Goal: Task Accomplishment & Management: Complete application form

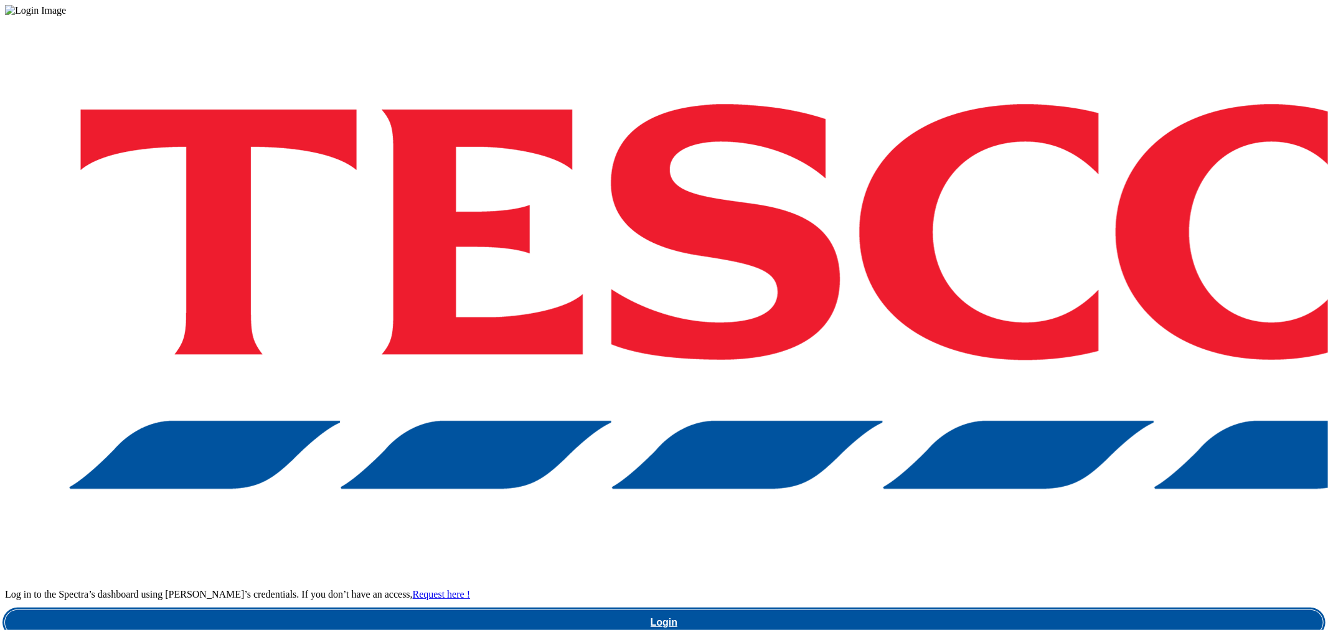
click at [987, 610] on link "Login" at bounding box center [664, 622] width 1319 height 25
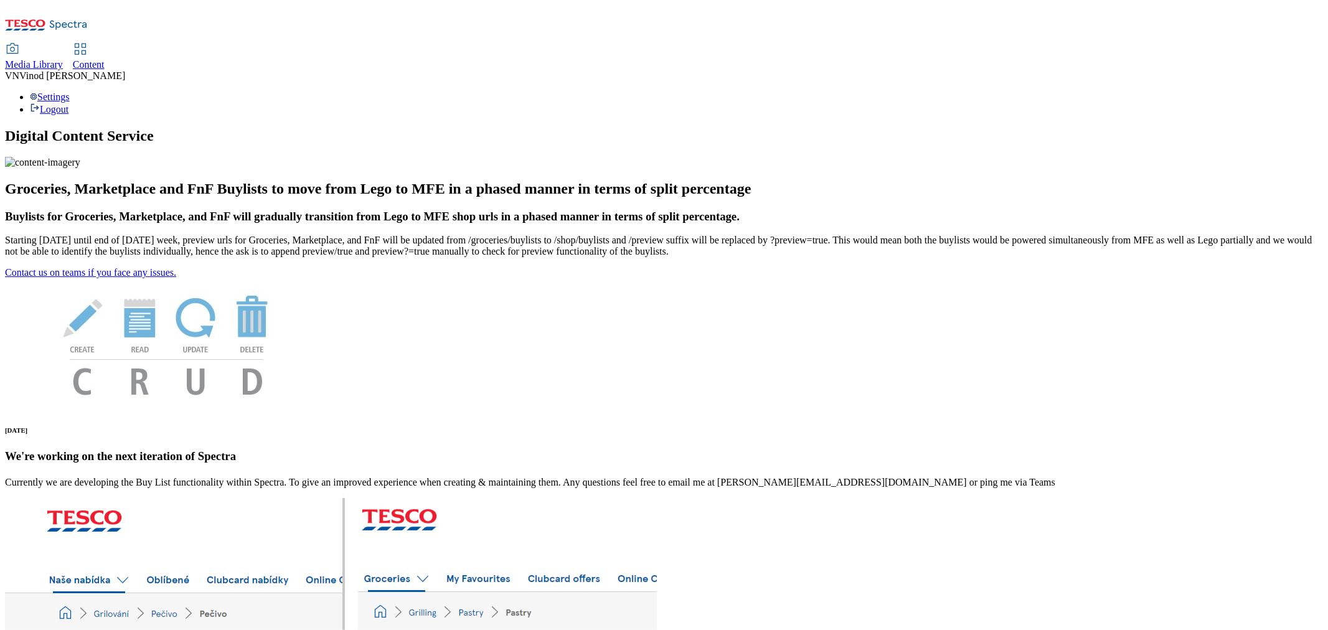
click at [105, 59] on span "Content" at bounding box center [89, 64] width 32 height 11
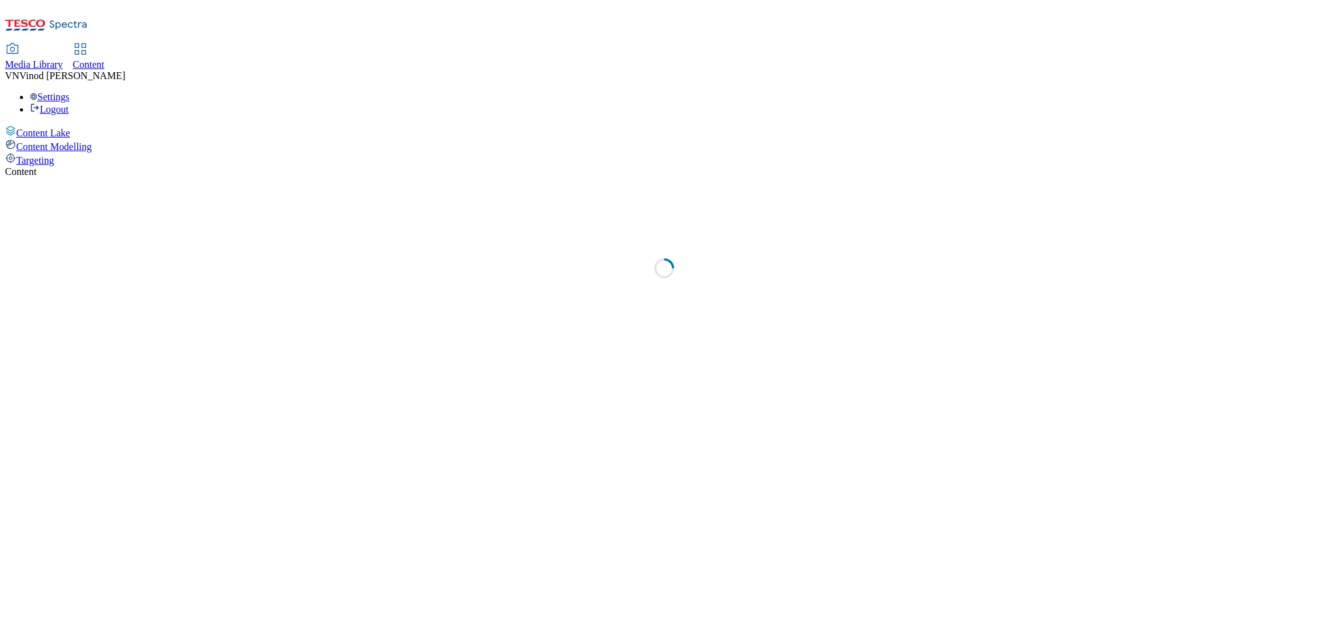
select select "ghs-uk"
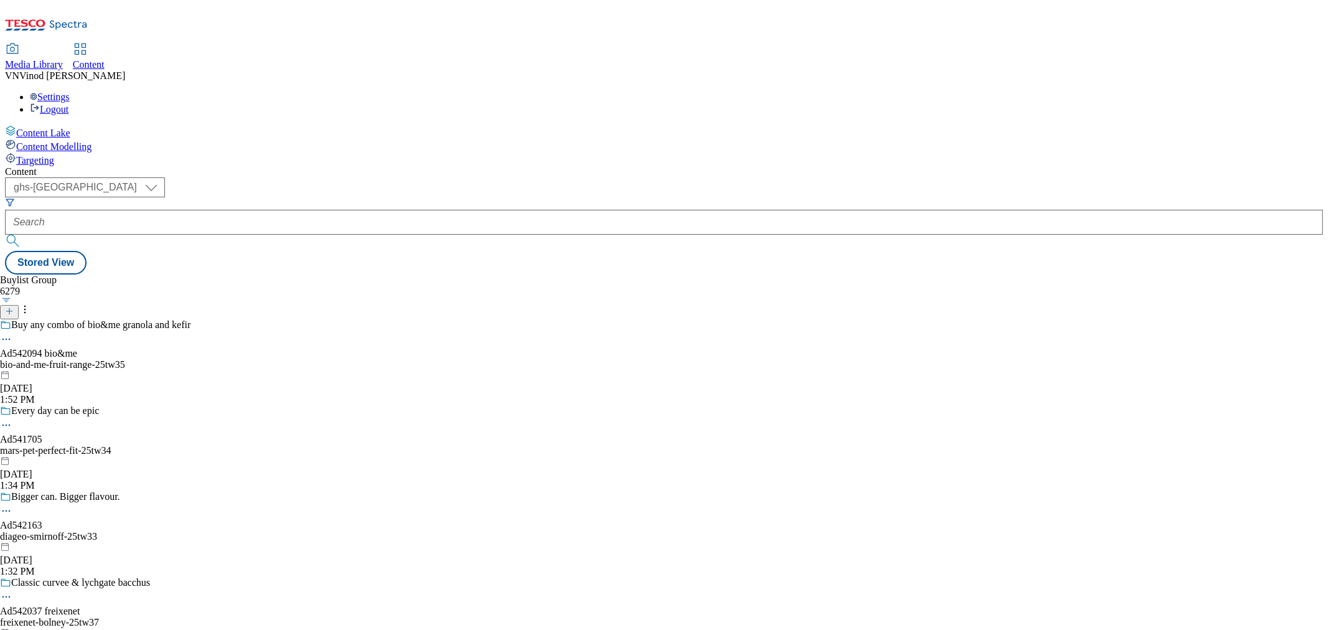
click at [14, 307] on icon at bounding box center [9, 311] width 9 height 9
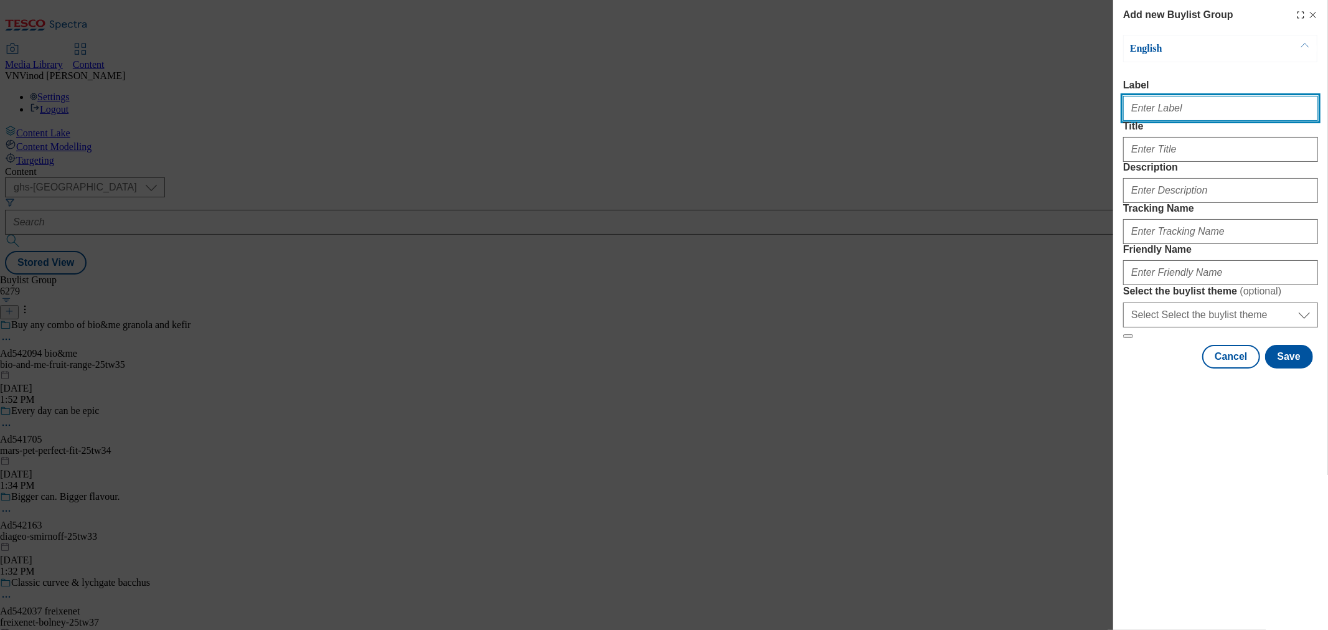
click at [1194, 113] on input "Label" at bounding box center [1221, 108] width 195 height 25
paste input "541704"
paste input "Mars Food"
click at [1166, 109] on input "Ad541704 Mars Food" at bounding box center [1221, 108] width 195 height 25
type input "Ad541704 mars-food"
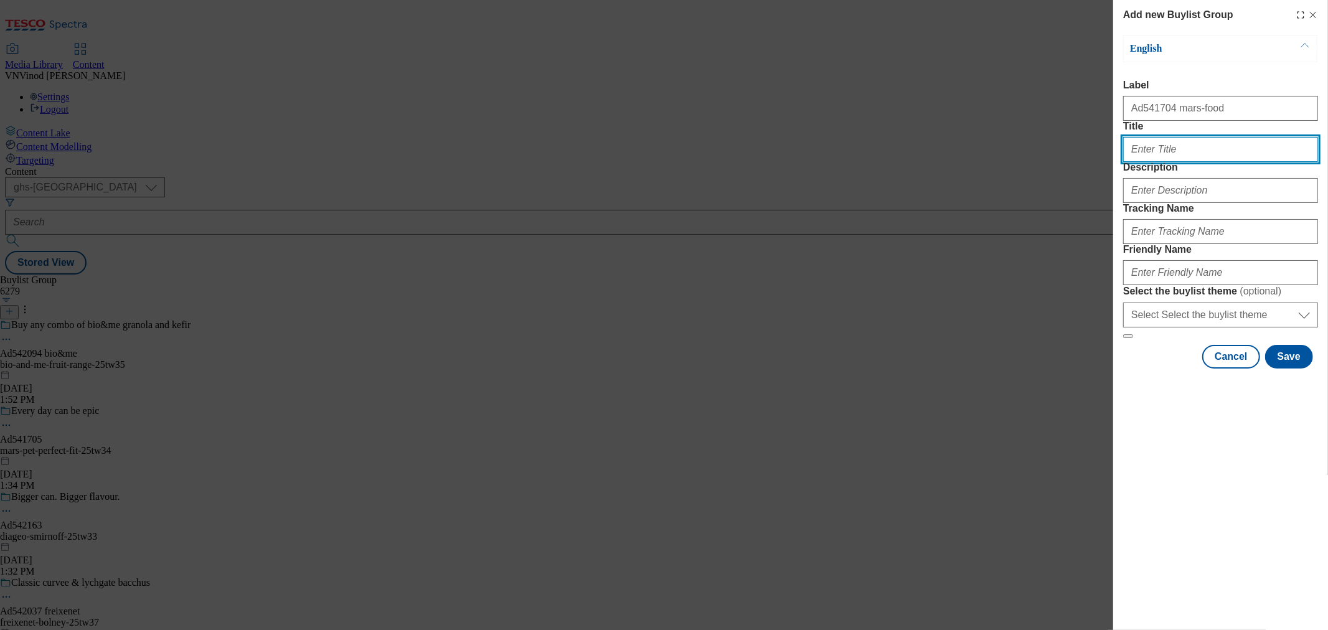
click at [1199, 162] on input "Title" at bounding box center [1221, 149] width 195 height 25
paste input "Perfect Fit"
type input "Perfect Fit"
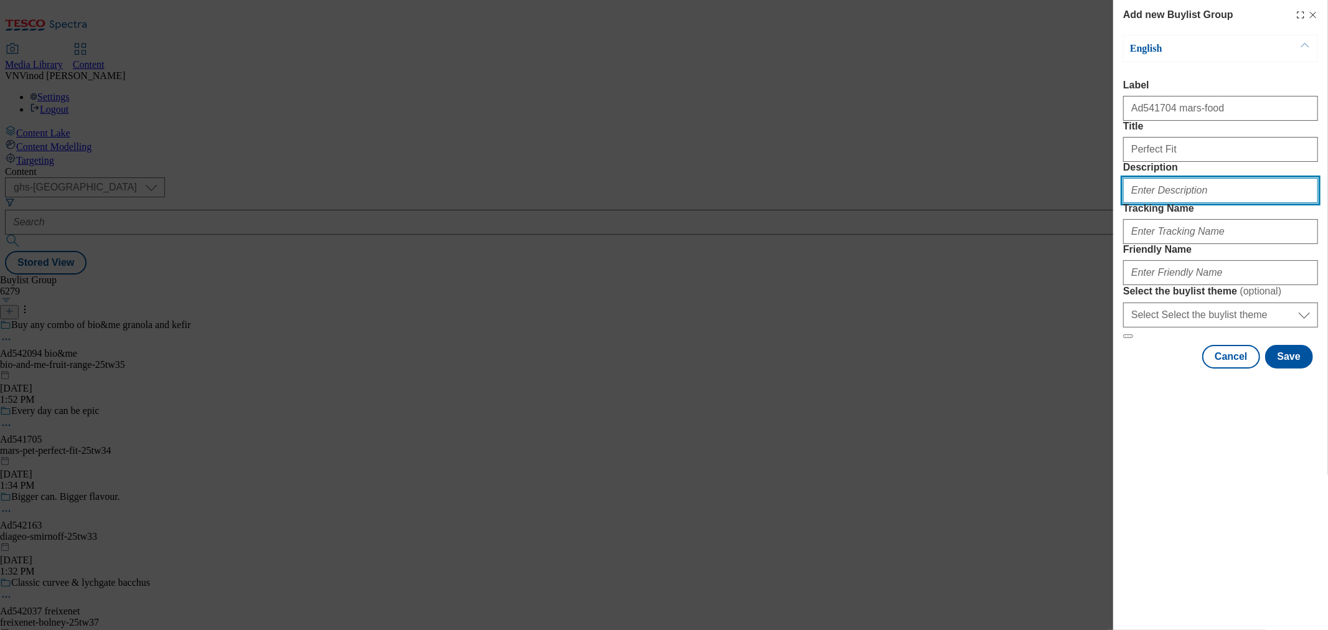
click at [1179, 203] on input "Description" at bounding box center [1221, 190] width 195 height 25
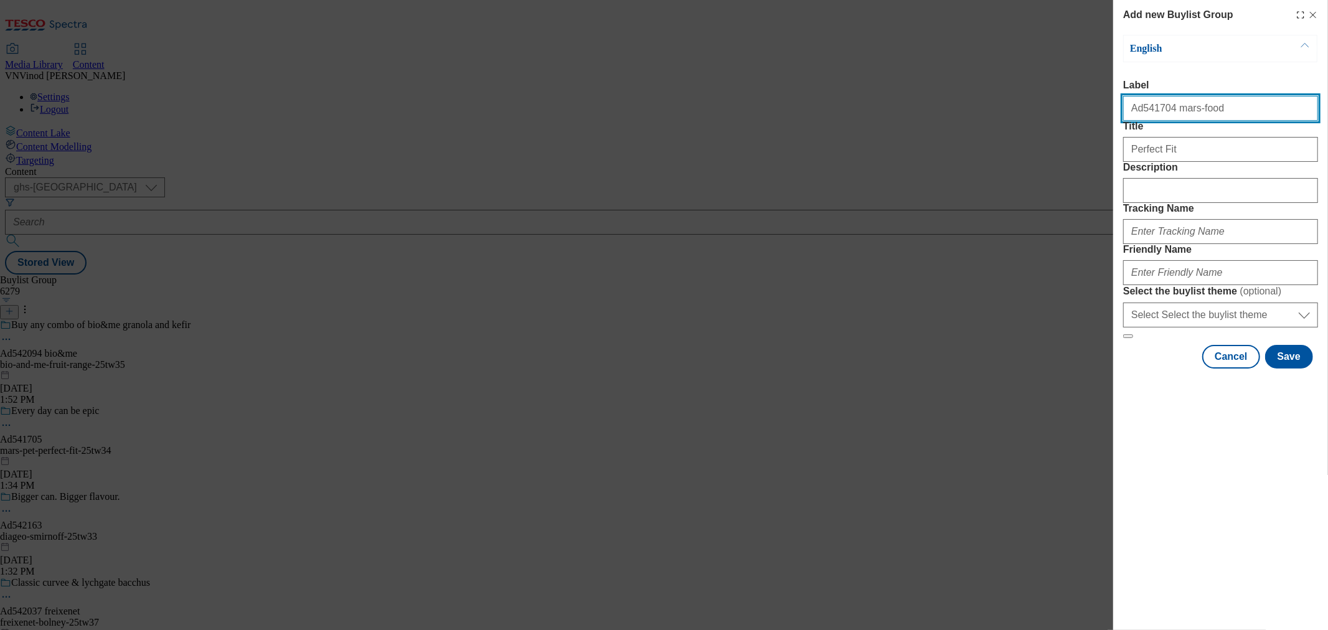
click at [1146, 116] on input "Ad541704 mars-food" at bounding box center [1221, 108] width 195 height 25
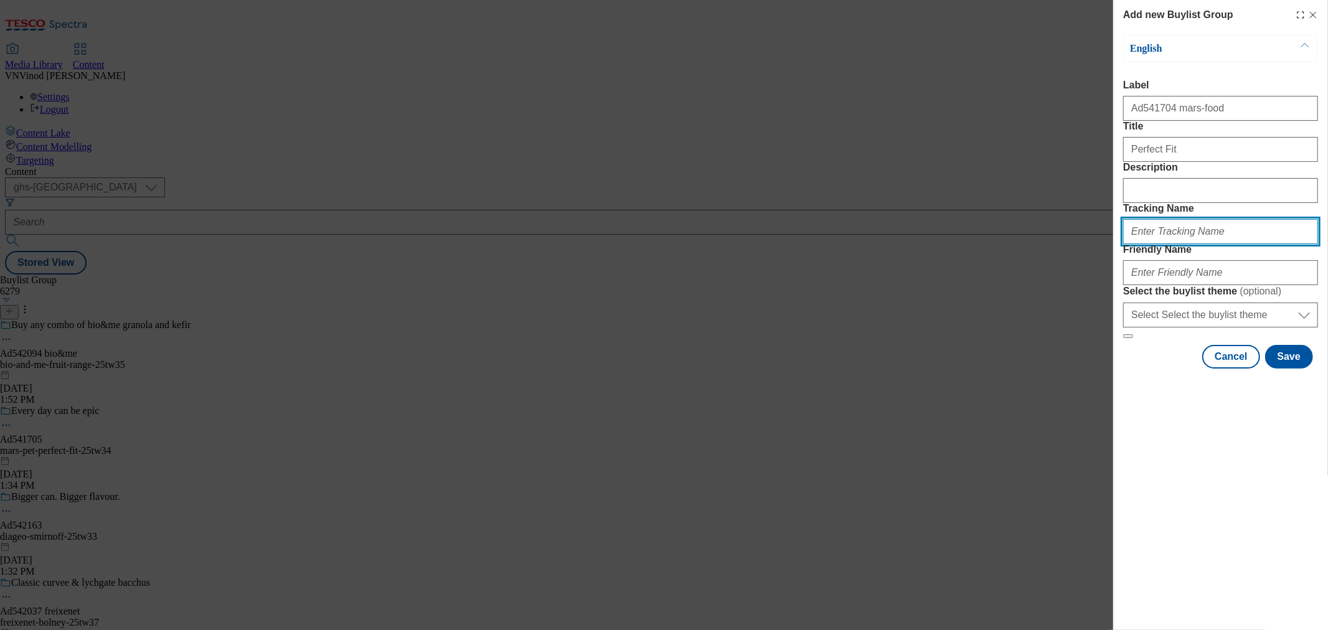
click at [1175, 244] on input "Tracking Name" at bounding box center [1221, 231] width 195 height 25
paste input "Ad541704"
drag, startPoint x: 1153, startPoint y: 297, endPoint x: 1160, endPoint y: 305, distance: 10.6
click at [1153, 244] on input "DH_ADAd541704" at bounding box center [1221, 231] width 195 height 25
type input "DH_AD541704"
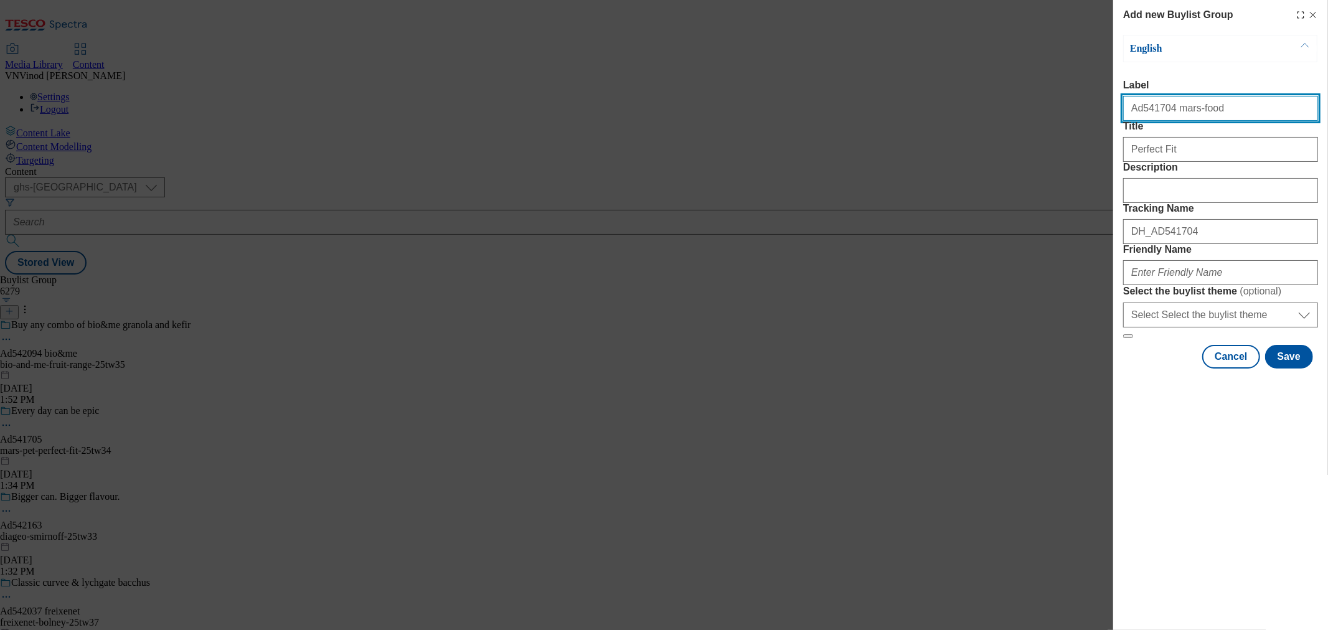
click at [1186, 116] on input "Ad541704 mars-food" at bounding box center [1221, 108] width 195 height 25
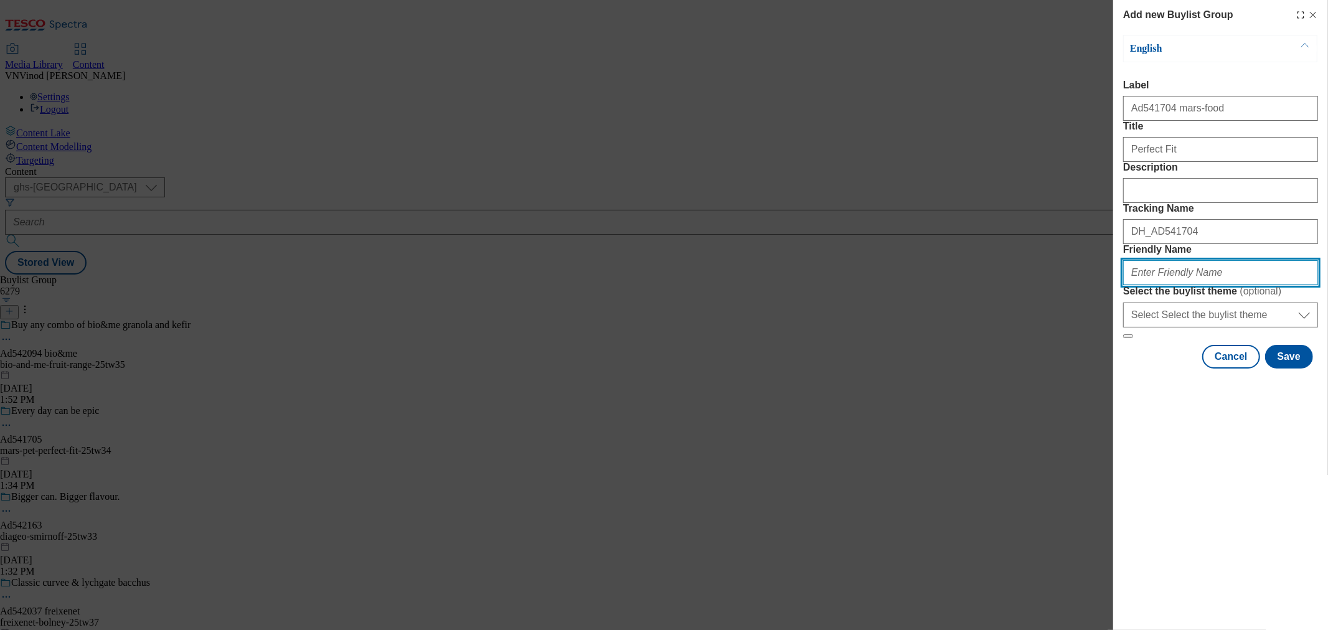
click at [1157, 285] on input "Friendly Name" at bounding box center [1221, 272] width 195 height 25
paste input "Ad541704 mars-food"
drag, startPoint x: 1163, startPoint y: 364, endPoint x: 707, endPoint y: 382, distance: 456.3
click at [713, 381] on div "Add new Buylist Group English Label Ad541704 mars-food Title Perfect Fit Descri…" at bounding box center [664, 315] width 1328 height 630
click at [1205, 285] on input "mars-food" at bounding box center [1221, 272] width 195 height 25
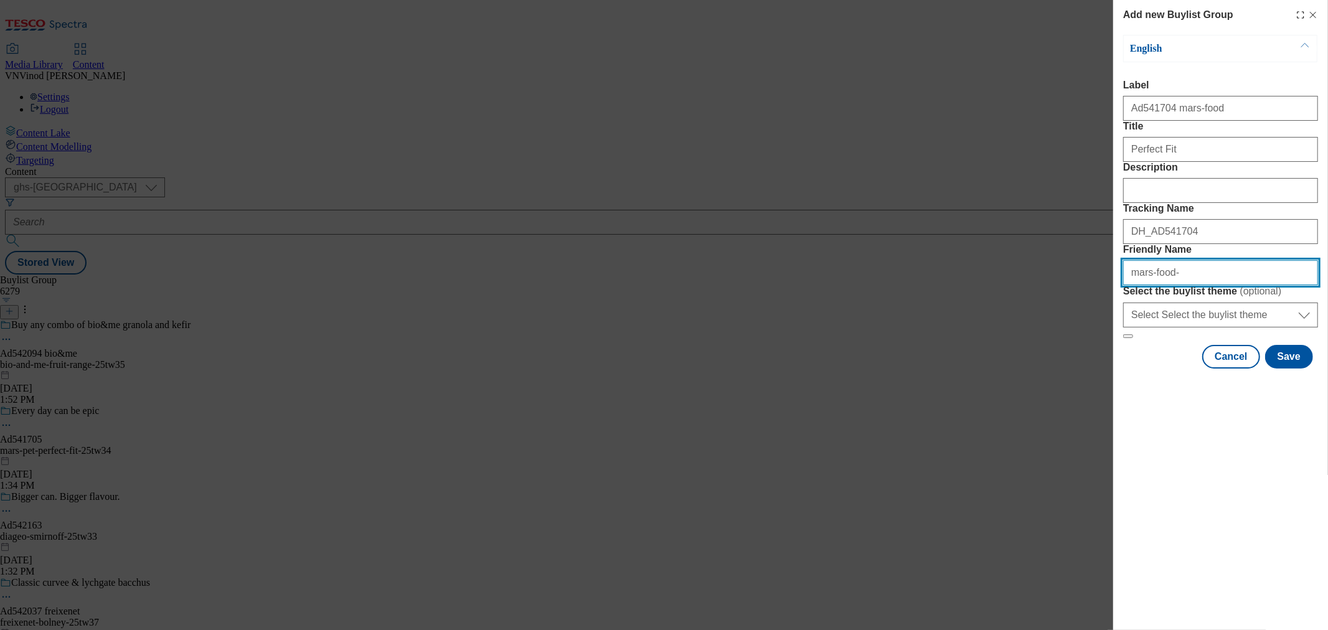
paste input "Perfect Fit"
click at [1171, 285] on input "mars-food-Perfect Fit" at bounding box center [1221, 272] width 195 height 25
click at [1237, 285] on input "mars-food-perfect-fit" at bounding box center [1221, 272] width 195 height 25
click at [1277, 285] on input "mars-food-perfect-fit-25tw" at bounding box center [1221, 272] width 195 height 25
drag, startPoint x: 1260, startPoint y: 366, endPoint x: 860, endPoint y: 371, distance: 400.5
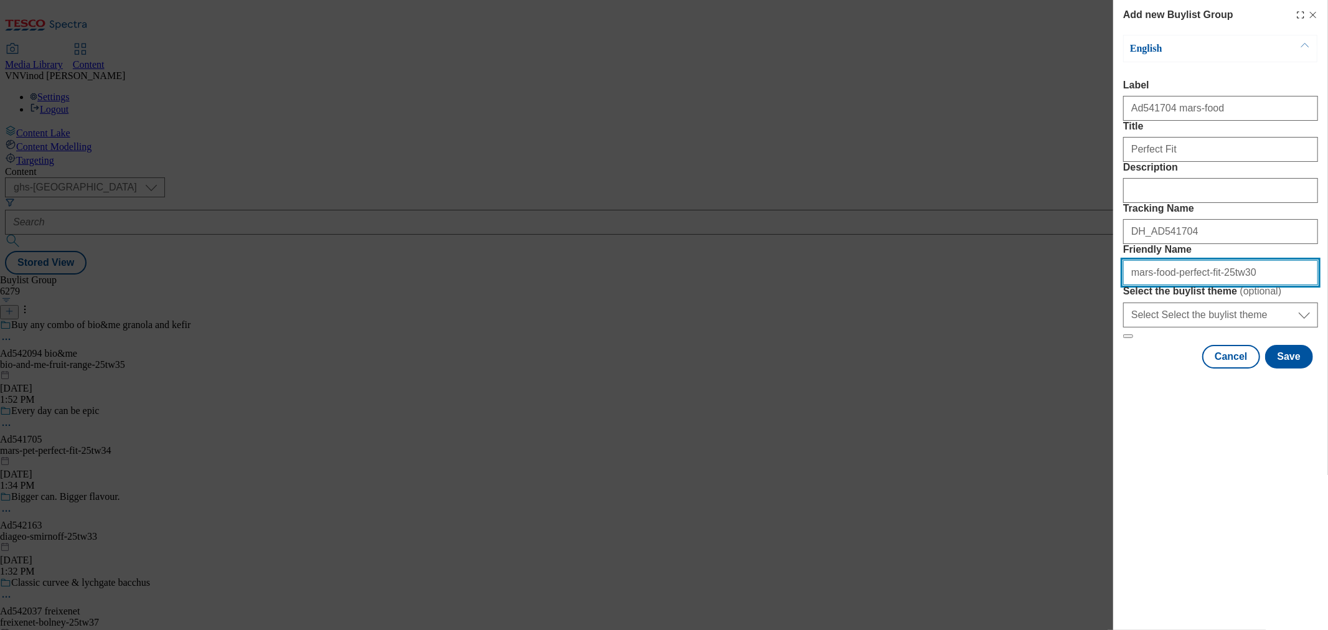
click at [864, 369] on div "Add new Buylist Group English Label Ad541704 mars-food Title Perfect Fit Descri…" at bounding box center [664, 315] width 1328 height 630
type input "mars-food-perfect-fit-25tw30"
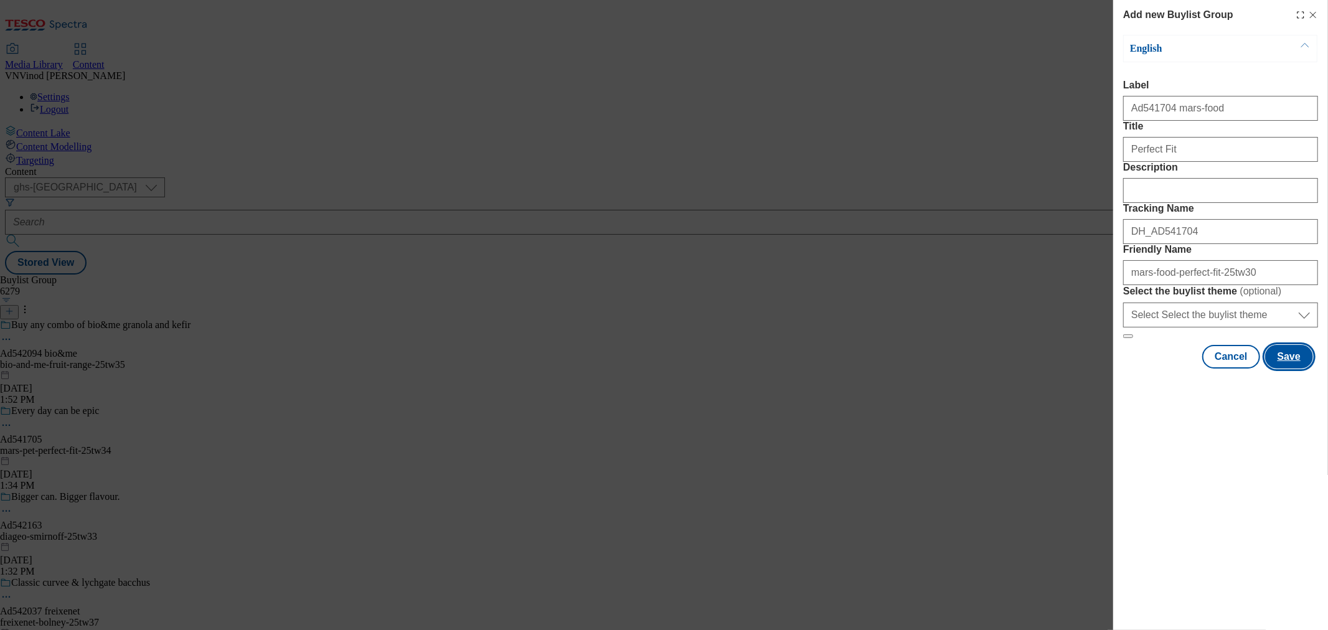
click at [1296, 369] on button "Save" at bounding box center [1290, 357] width 48 height 24
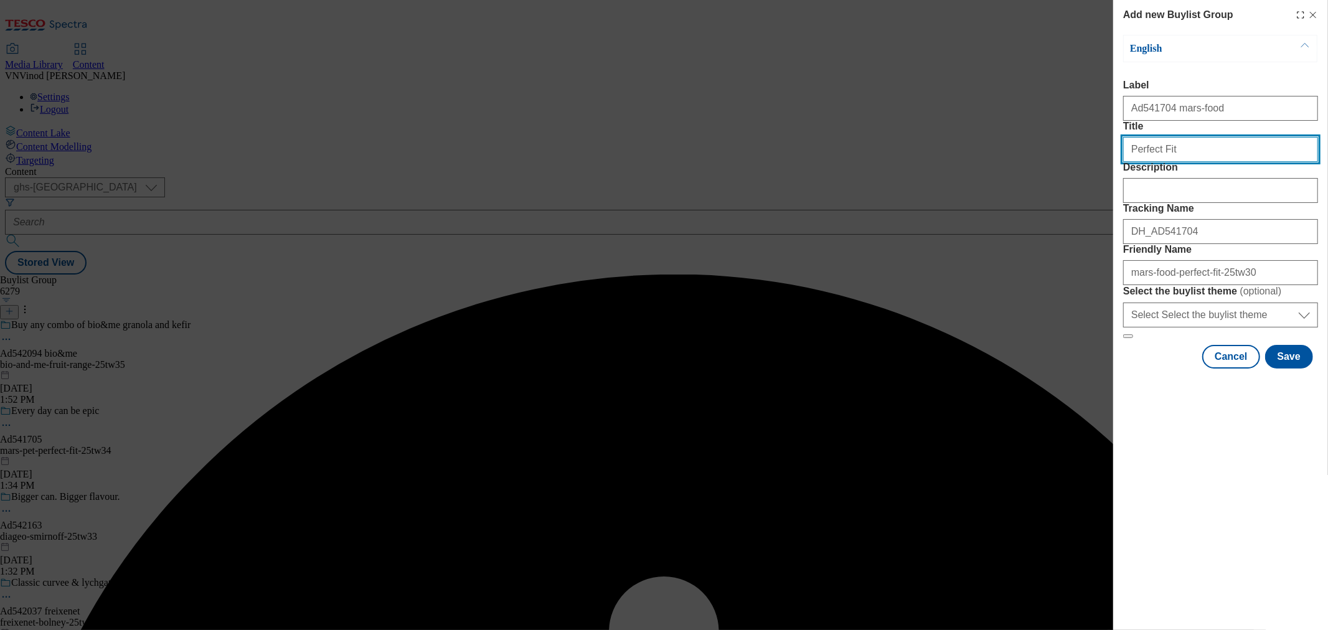
click at [1210, 162] on input "Perfect Fit" at bounding box center [1221, 149] width 195 height 25
type input "Perfect Fit"
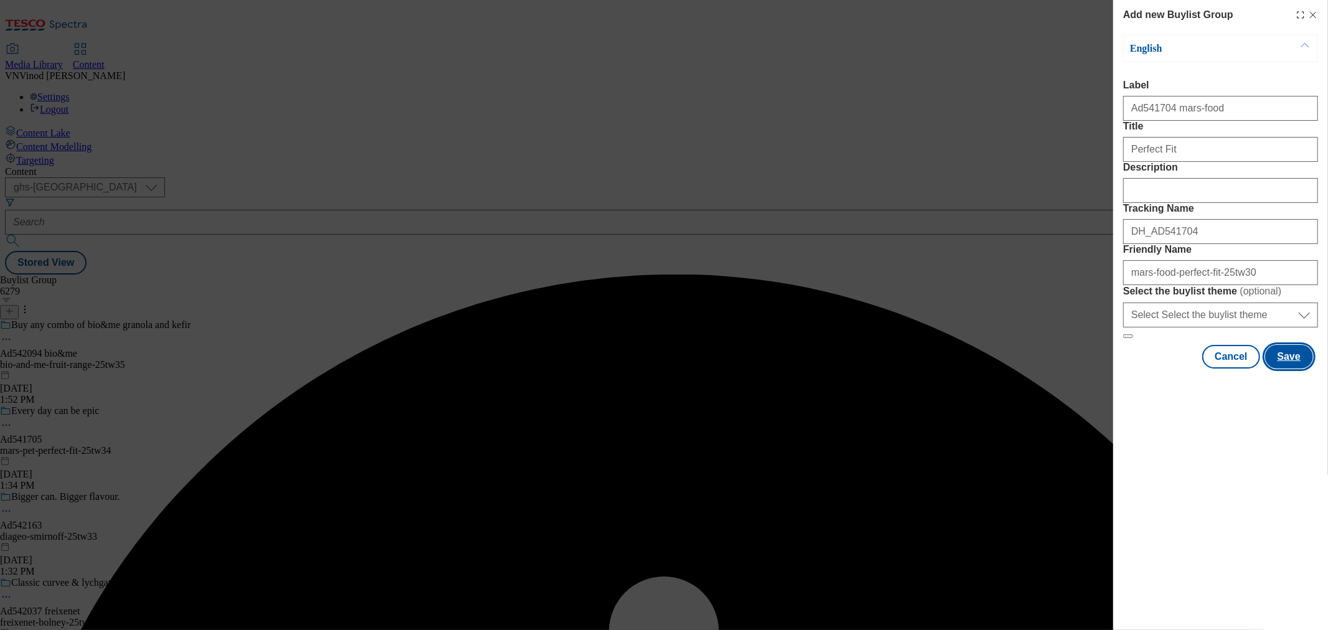
click at [1289, 369] on button "Save" at bounding box center [1290, 357] width 48 height 24
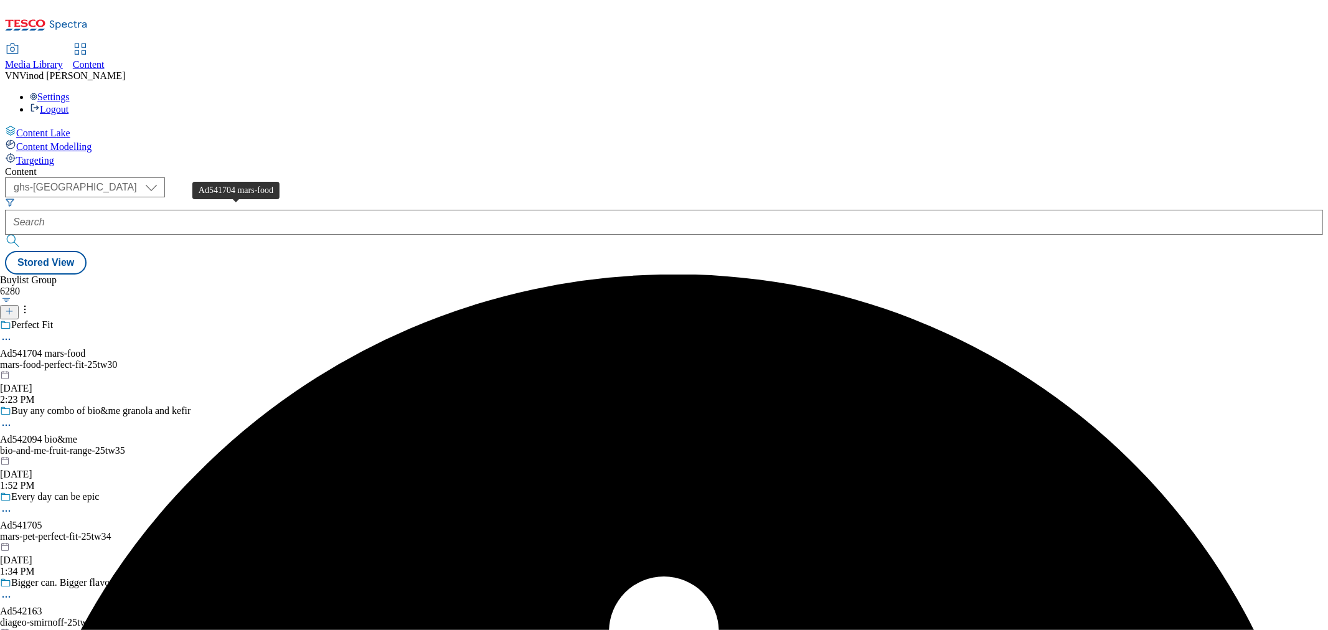
click at [85, 348] on div "Ad541704 mars-food" at bounding box center [42, 353] width 85 height 11
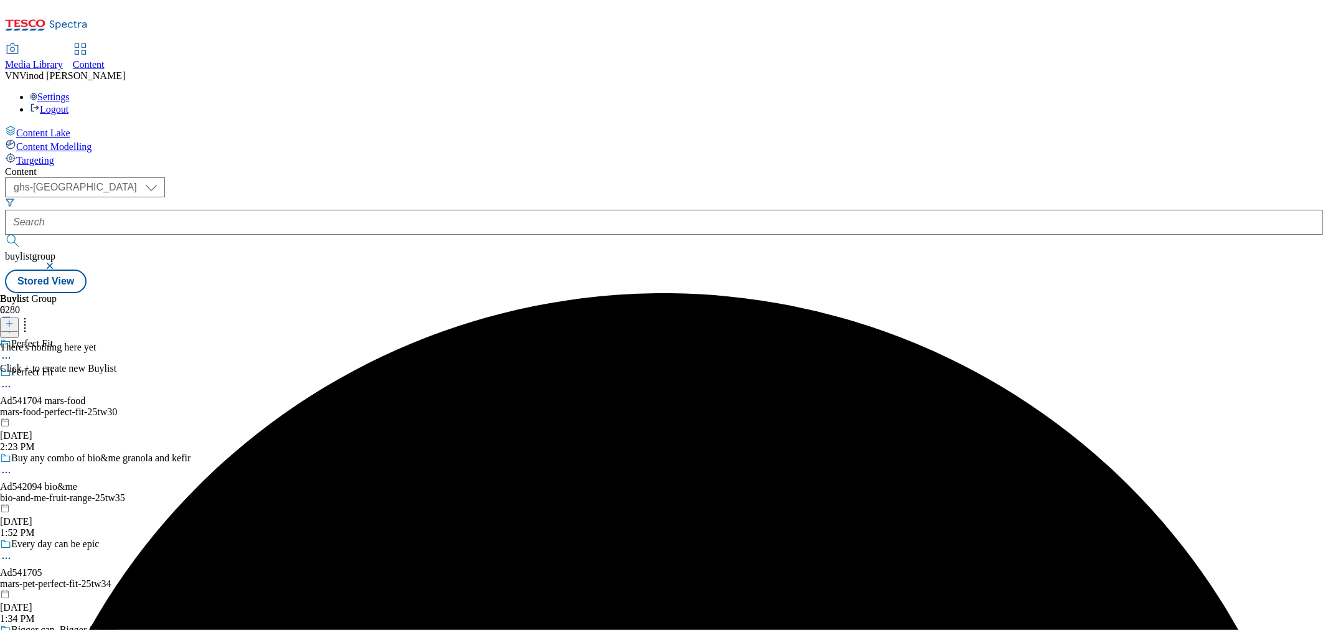
click at [14, 320] on icon at bounding box center [9, 324] width 9 height 9
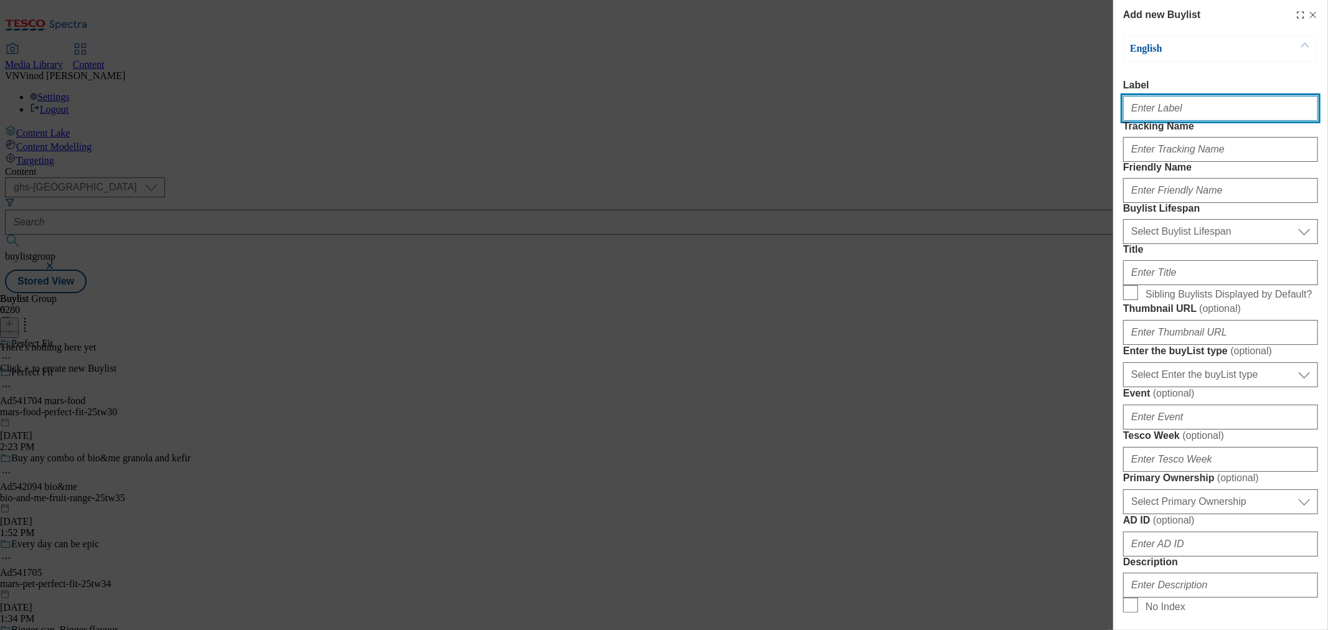
click at [1223, 115] on input "Label" at bounding box center [1221, 108] width 195 height 25
paste input "541704"
type input "Ad541704"
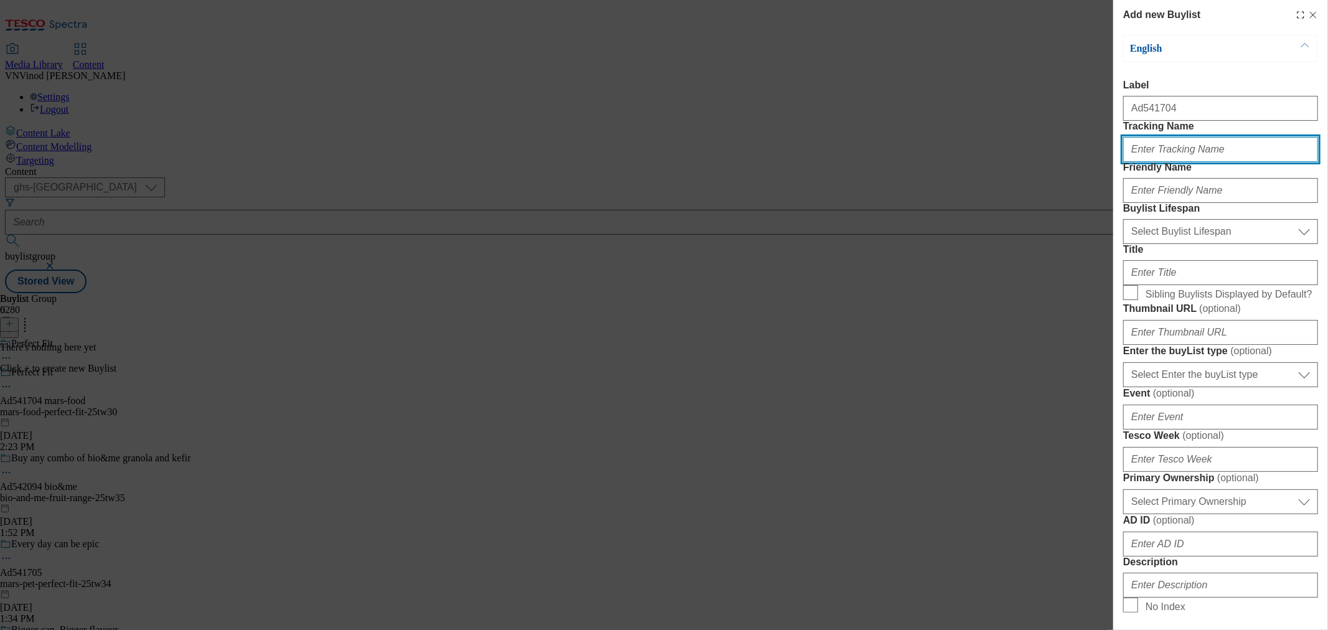
click at [1178, 162] on input "Tracking Name" at bounding box center [1221, 149] width 195 height 25
paste input "541704"
type input "Dh_AD541704"
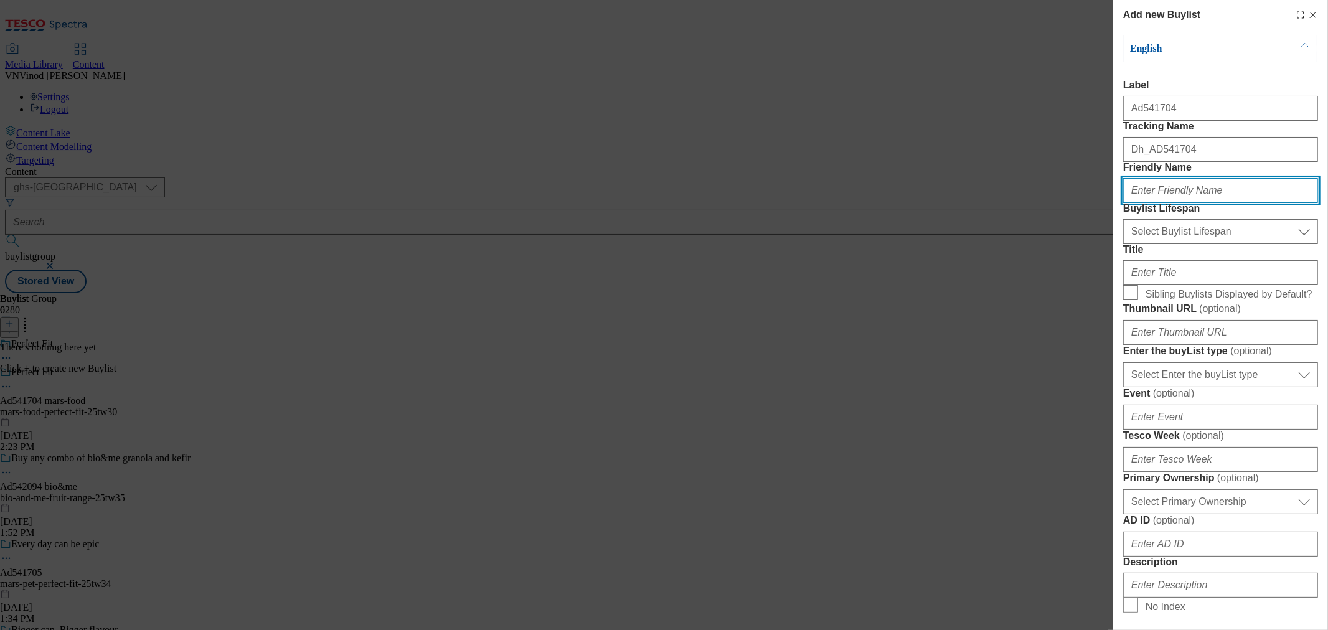
click at [1165, 203] on input "Friendly Name" at bounding box center [1221, 190] width 195 height 25
paste input "mars-food"
type input "mars-food"
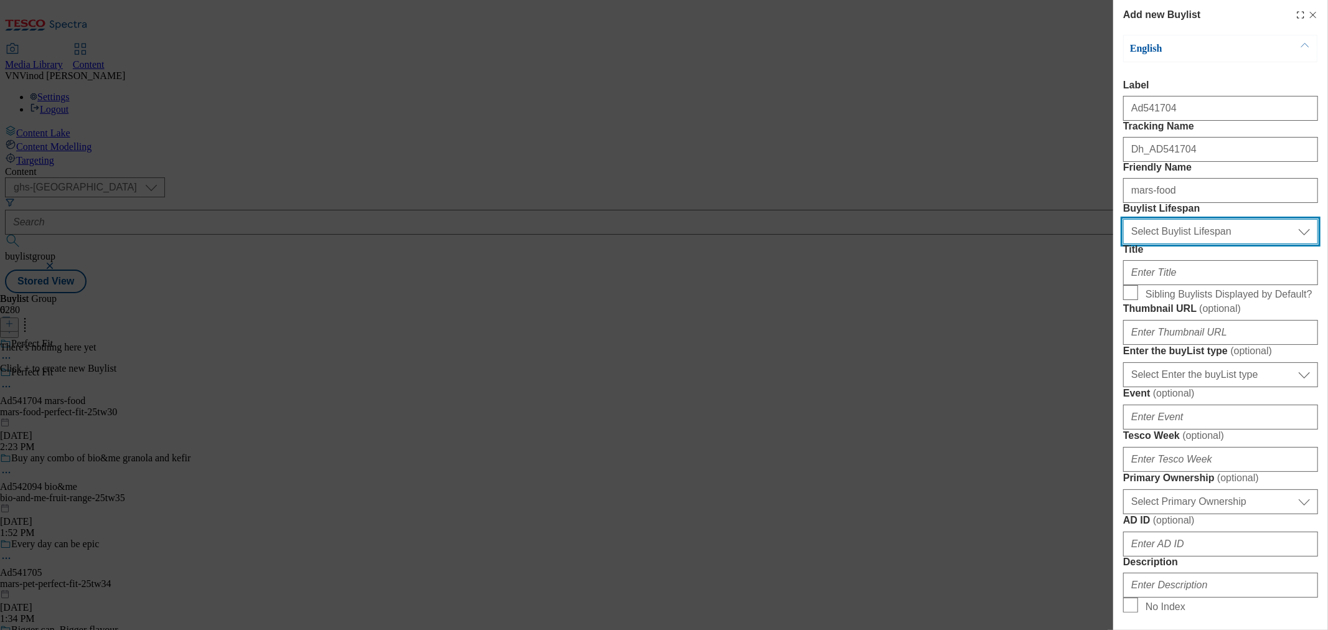
click at [1175, 244] on select "Select Buylist Lifespan evergreen seasonal tactical" at bounding box center [1221, 231] width 195 height 25
select select "tactical"
click at [1124, 244] on select "Select Buylist Lifespan evergreen seasonal tactical" at bounding box center [1221, 231] width 195 height 25
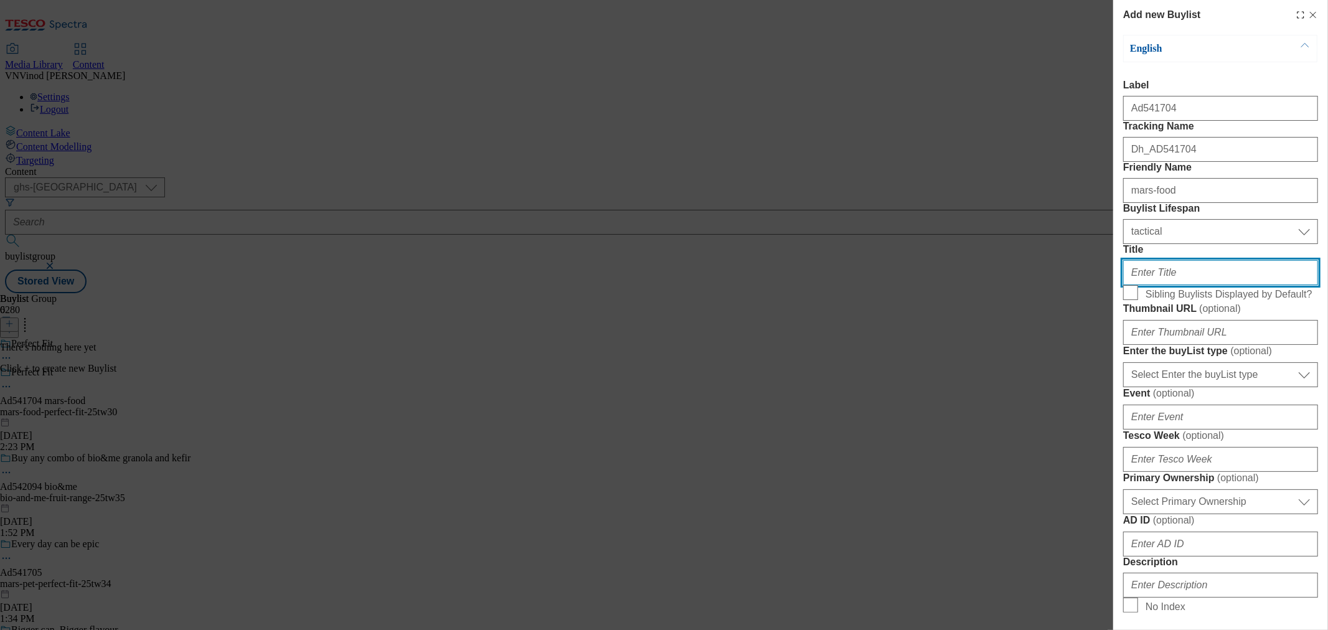
click at [1175, 285] on input "Title" at bounding box center [1221, 272] width 195 height 25
paste input "Every day can be epic"
type input "Every day can be epic"
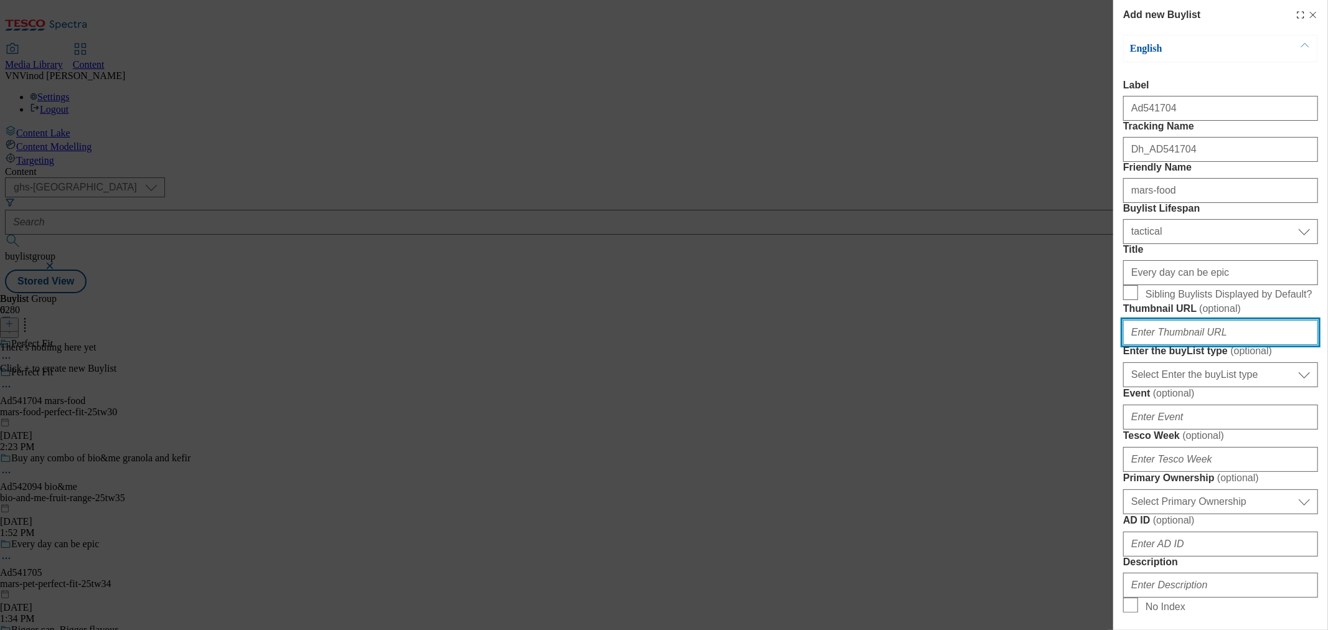
click at [1182, 345] on input "Thumbnail URL ( optional )" at bounding box center [1221, 332] width 195 height 25
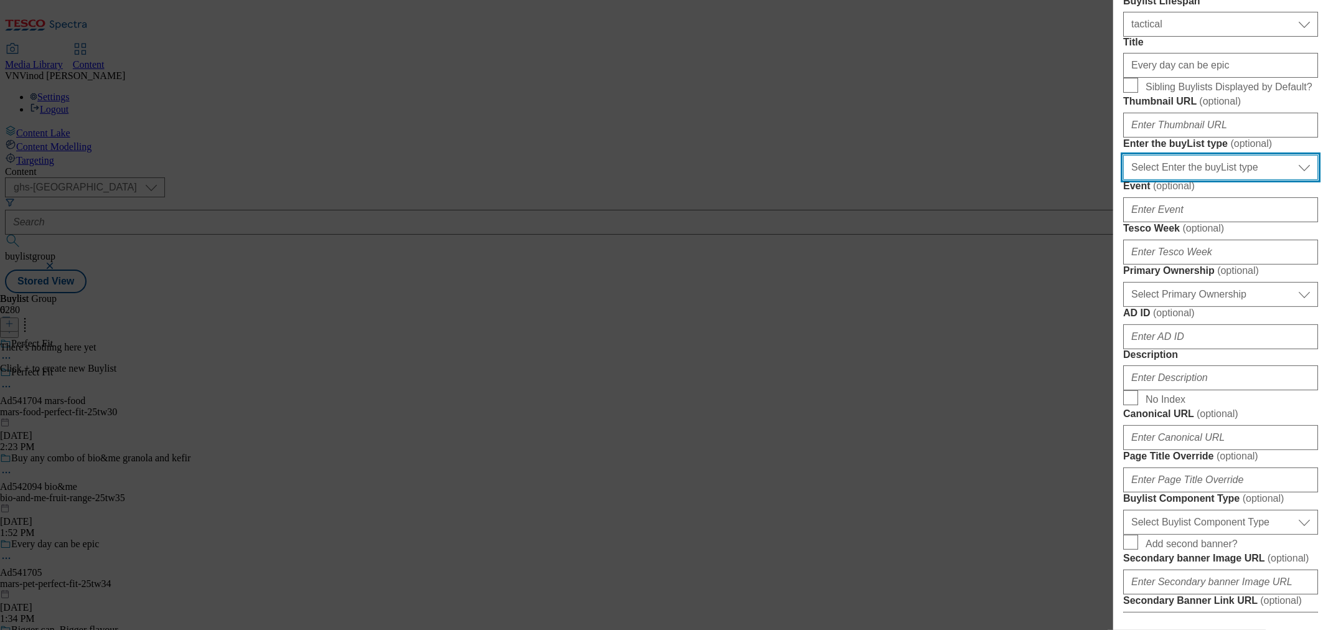
click at [1218, 180] on select "Select Enter the buyList type event supplier funded long term >4 weeks supplier…" at bounding box center [1221, 167] width 195 height 25
select select "supplier funded short term 1-3 weeks"
click at [1124, 180] on select "Select Enter the buyList type event supplier funded long term >4 weeks supplier…" at bounding box center [1221, 167] width 195 height 25
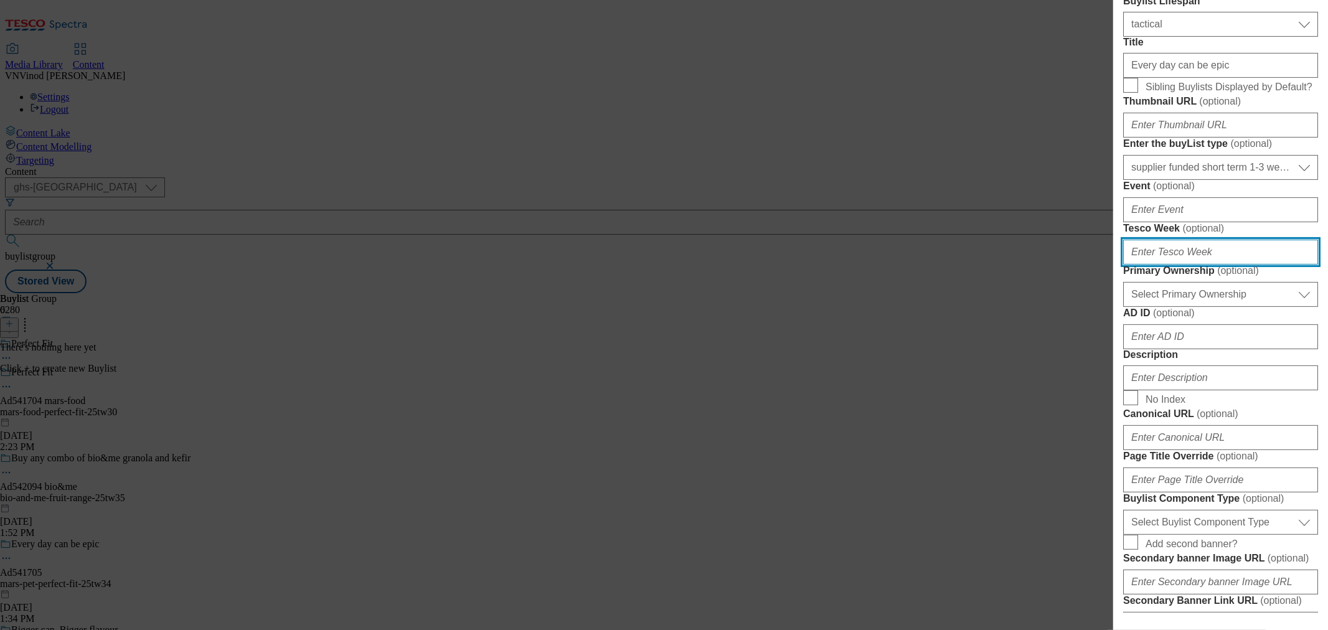
click at [1171, 265] on input "Tesco Week ( optional )" at bounding box center [1221, 252] width 195 height 25
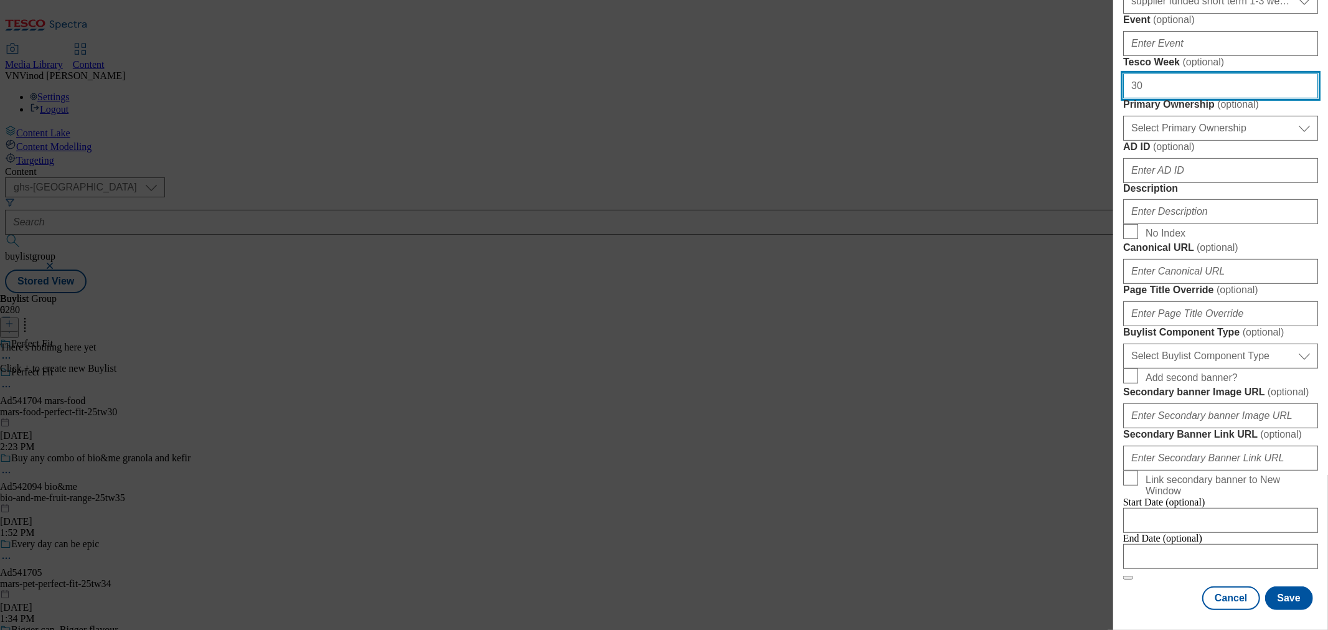
type input "30"
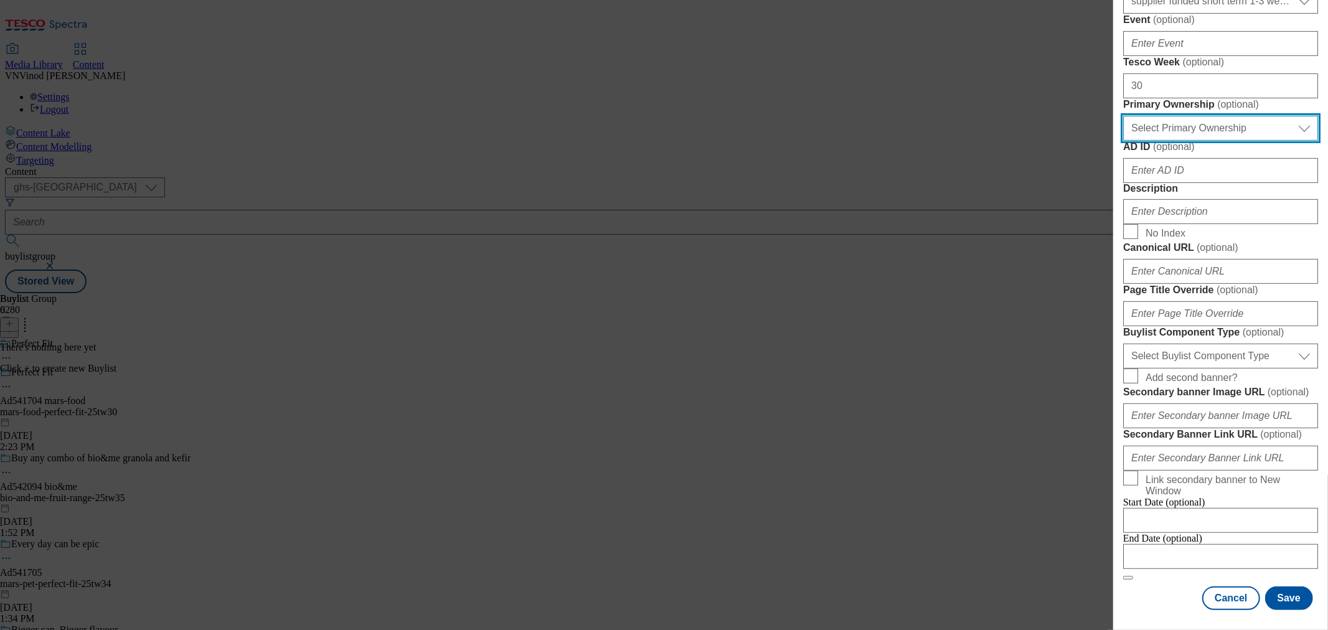
click at [1200, 141] on select "Select Primary Ownership tesco dunnhumby" at bounding box center [1221, 128] width 195 height 25
select select "dunnhumby"
click at [1124, 141] on select "Select Primary Ownership tesco dunnhumby" at bounding box center [1221, 128] width 195 height 25
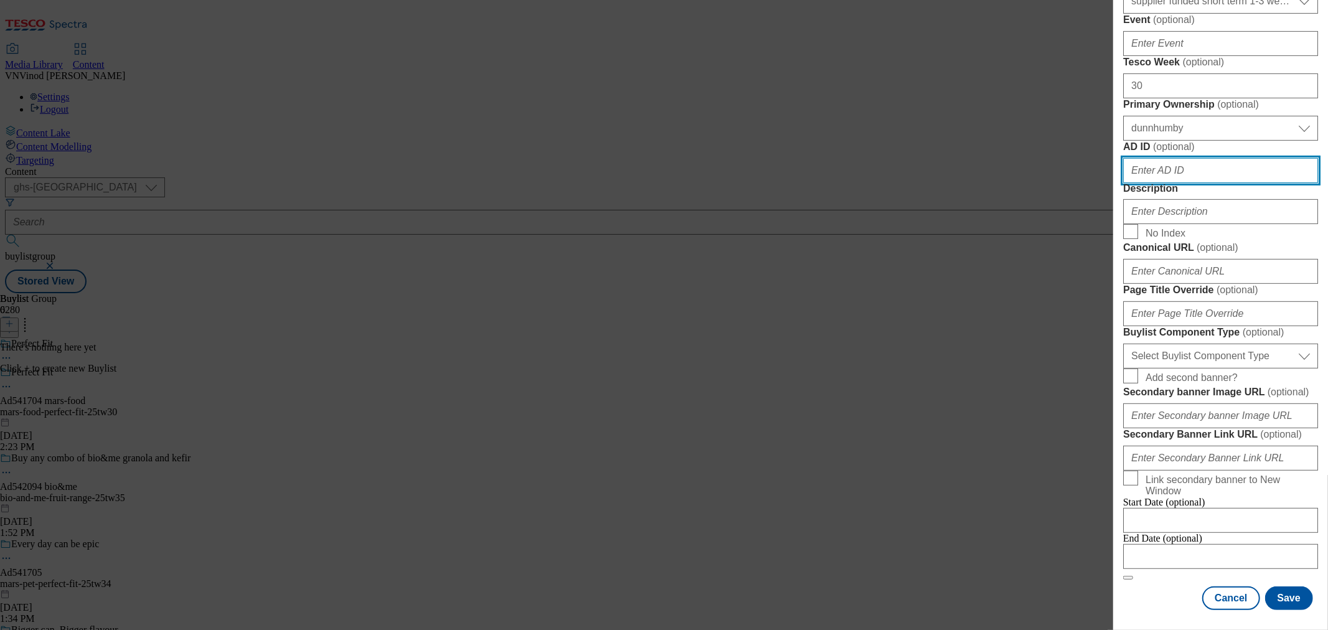
click at [1182, 183] on input "AD ID ( optional )" at bounding box center [1221, 170] width 195 height 25
paste input "541704"
type input "541704"
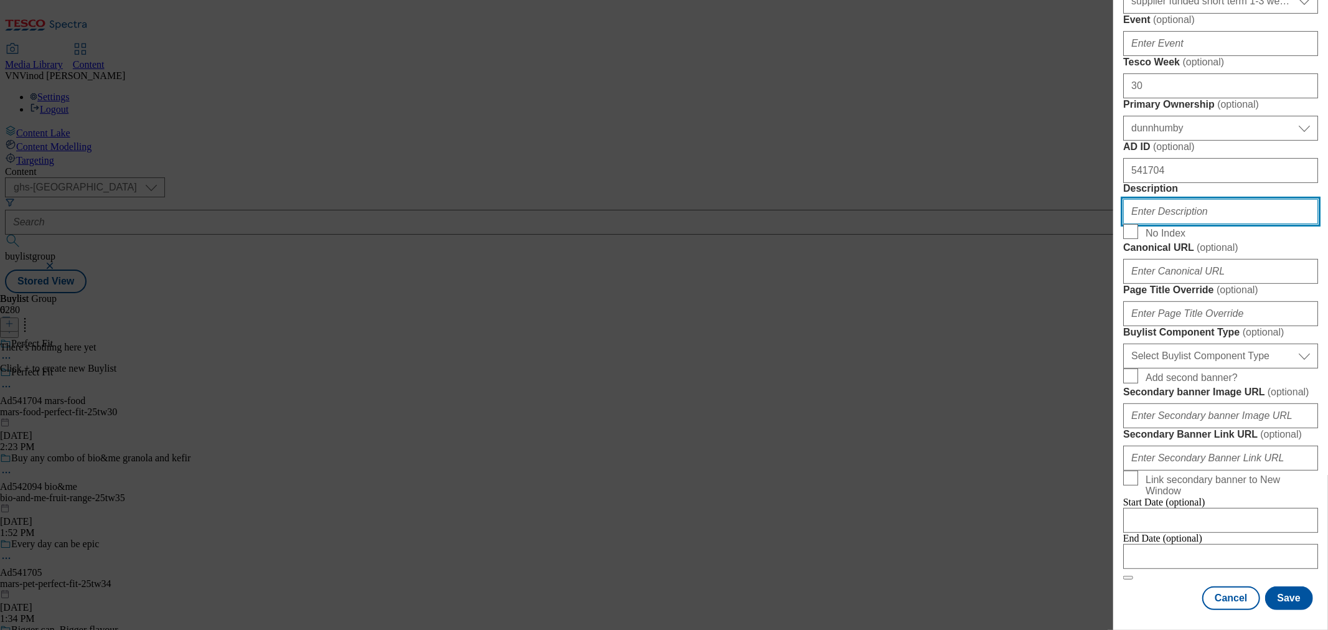
click at [1174, 224] on input "Description" at bounding box center [1221, 211] width 195 height 25
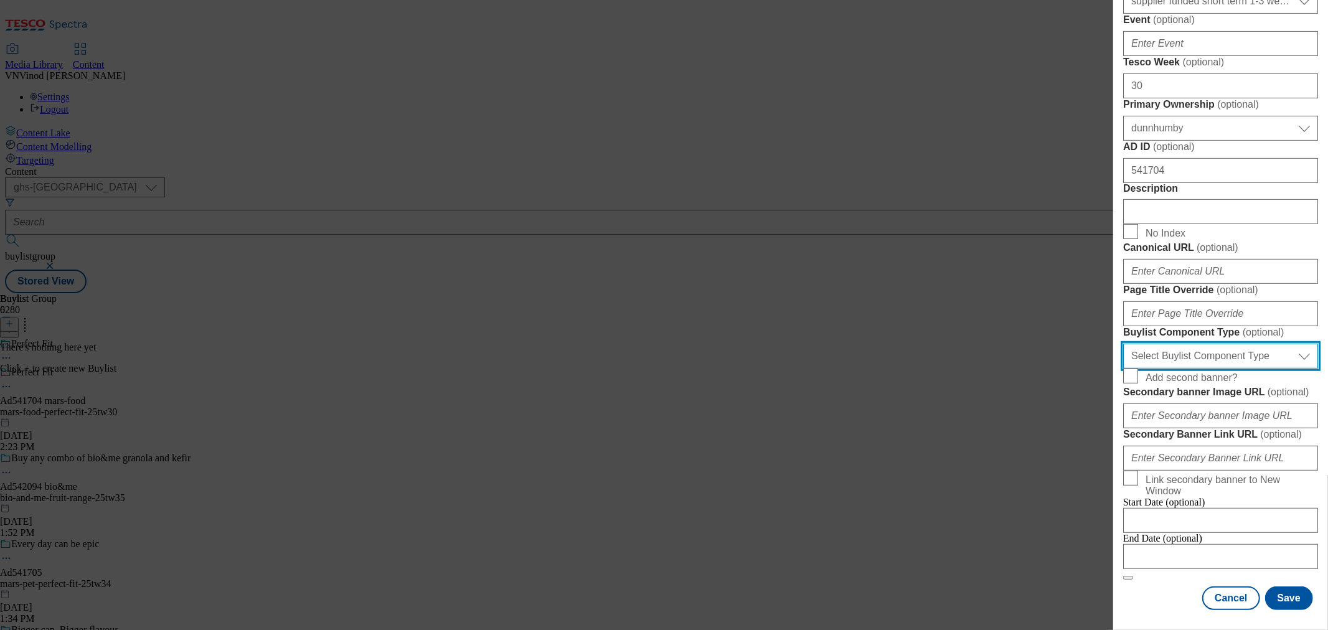
click at [1240, 360] on select "Select Buylist Component Type Banner Competition Header Meal" at bounding box center [1221, 356] width 195 height 25
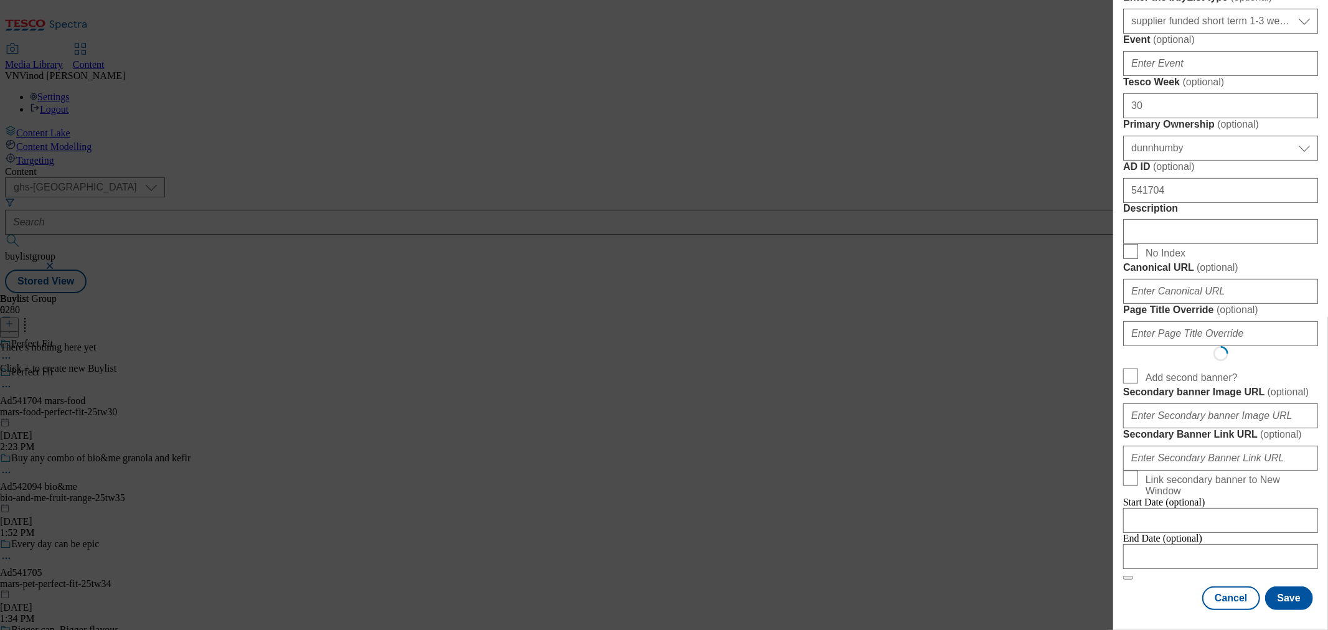
scroll to position [0, 0]
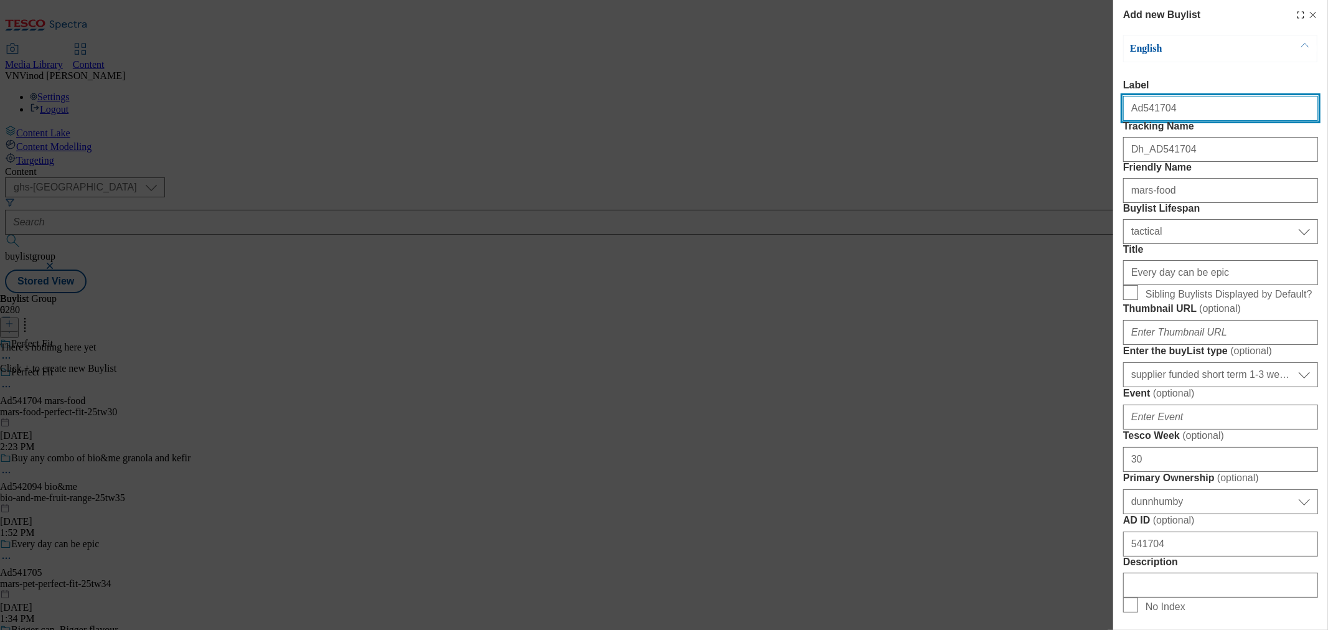
select select "Banner"
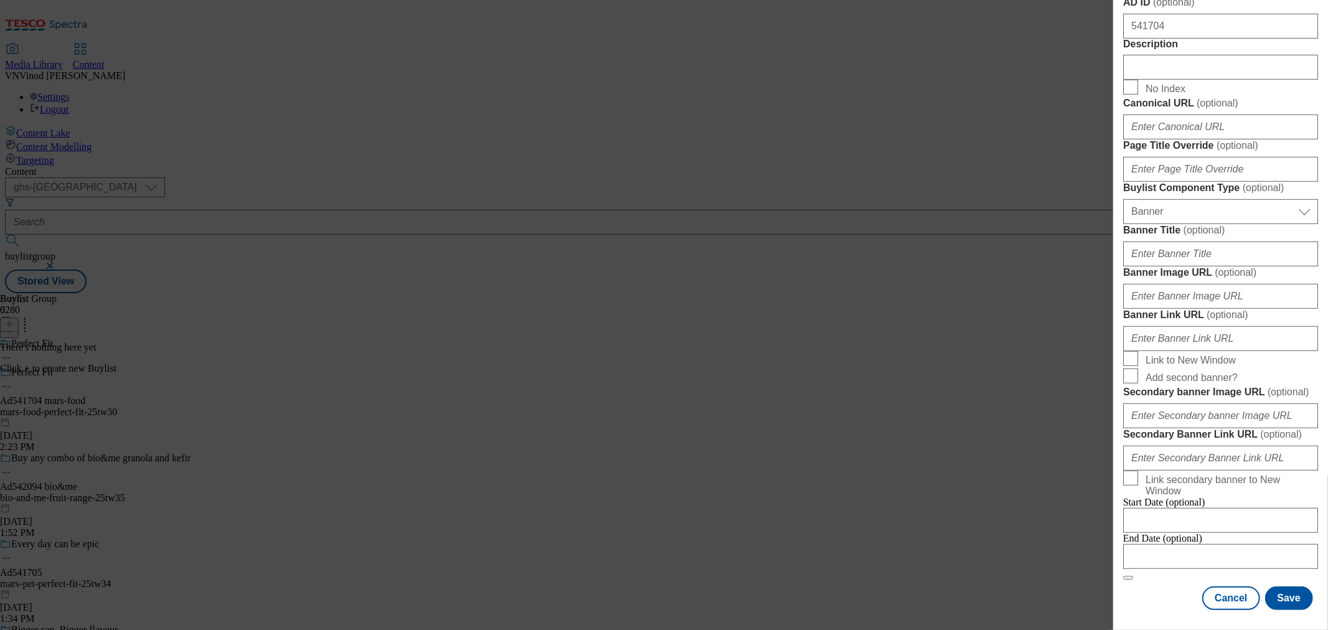
scroll to position [1059, 0]
click at [1235, 544] on input "Modal" at bounding box center [1221, 556] width 195 height 25
select select "2025"
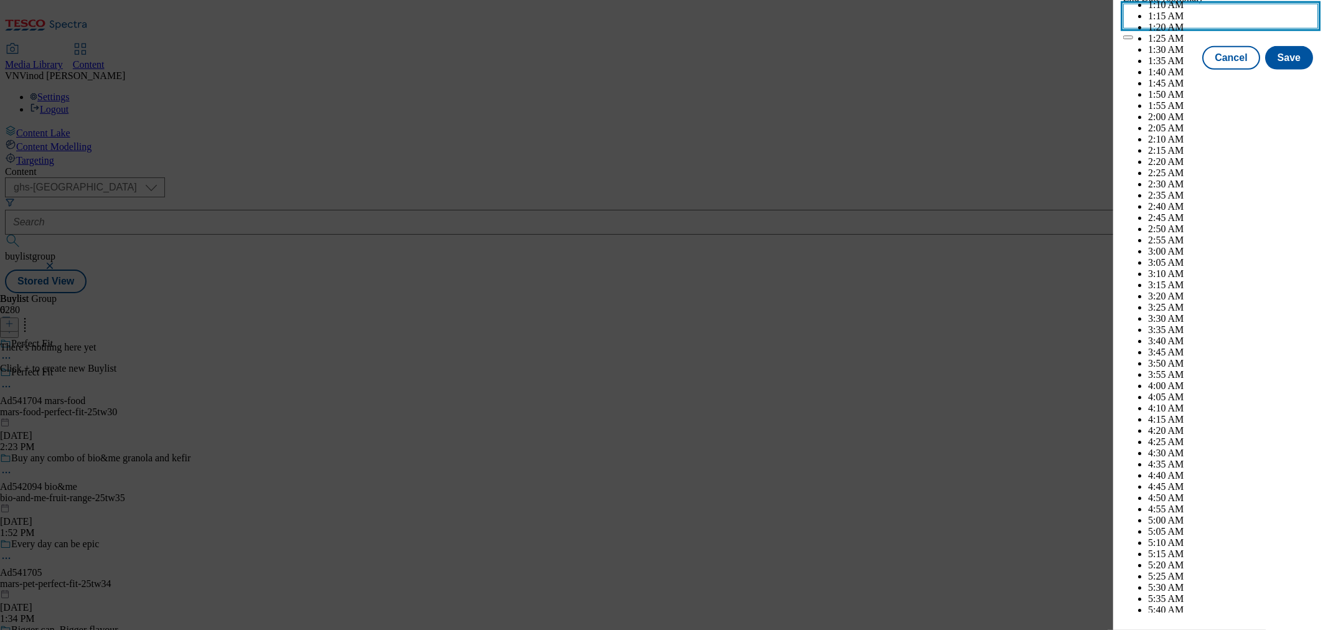
scroll to position [3964, 0]
select select "December"
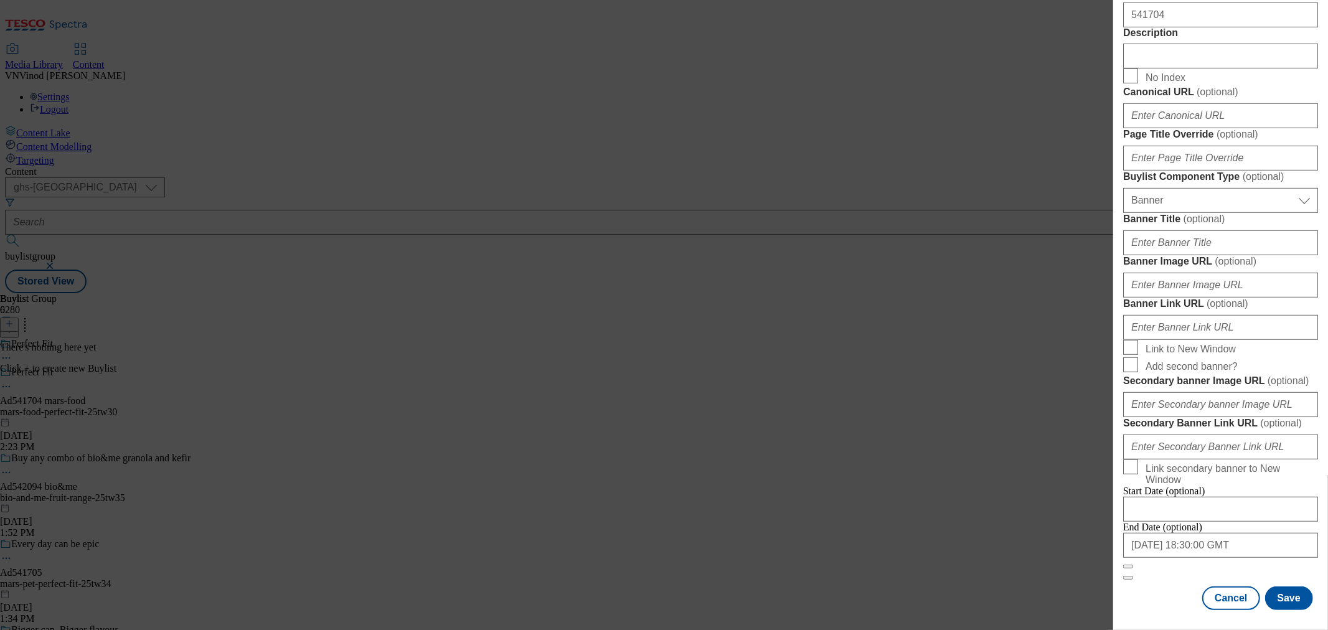
click at [1162, 576] on div "English Label Ad541704 Tracking Name Dh_AD541704 Friendly Name mars-food Buylis…" at bounding box center [1221, 57] width 195 height 1105
click at [1274, 589] on button "Save" at bounding box center [1290, 599] width 48 height 24
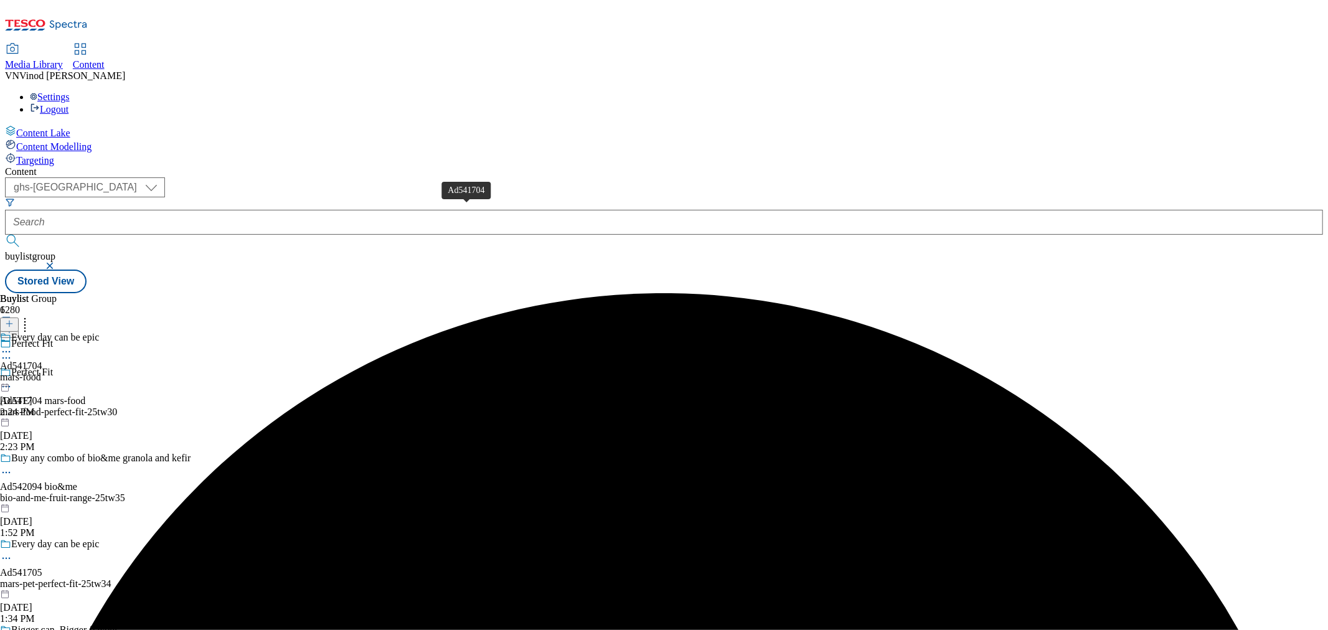
click at [42, 361] on div "Ad541704" at bounding box center [21, 366] width 42 height 11
click at [9, 321] on line at bounding box center [9, 324] width 0 height 6
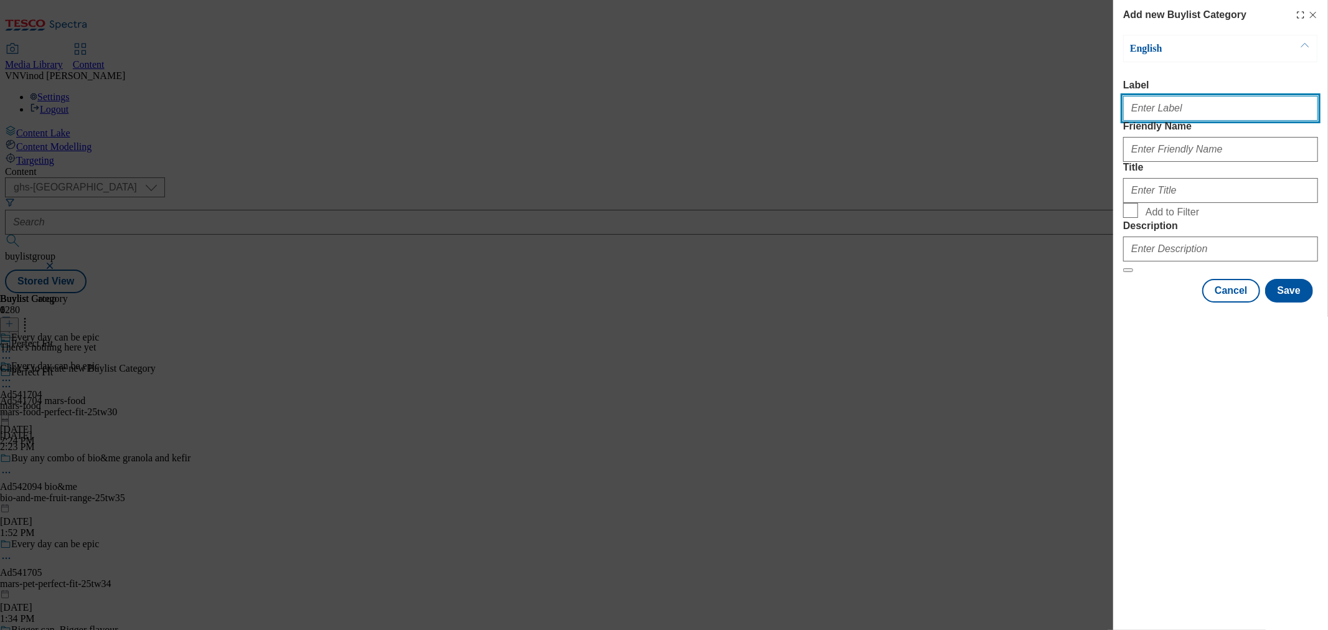
click at [1198, 112] on input "Label" at bounding box center [1221, 108] width 195 height 25
paste input "541704"
type input "Ad541704"
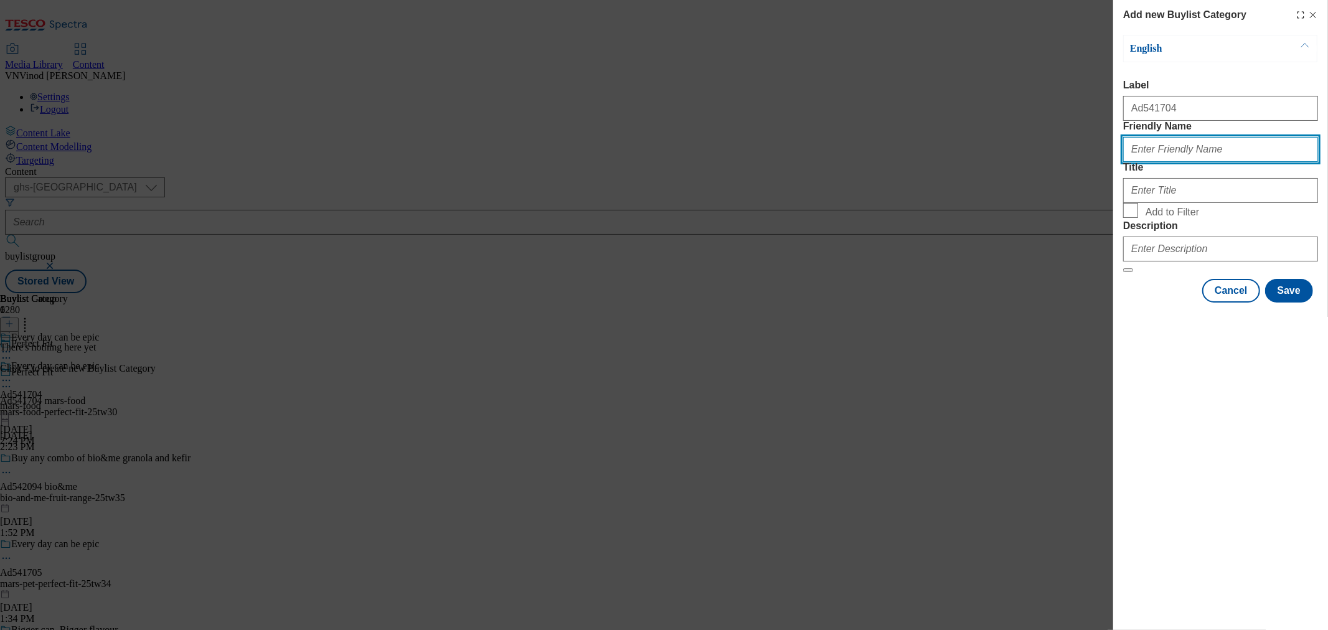
click at [1223, 162] on input "Friendly Name" at bounding box center [1221, 149] width 195 height 25
paste input "mars-food-perfect-fit"
type input "mars-food-perfect-fit"
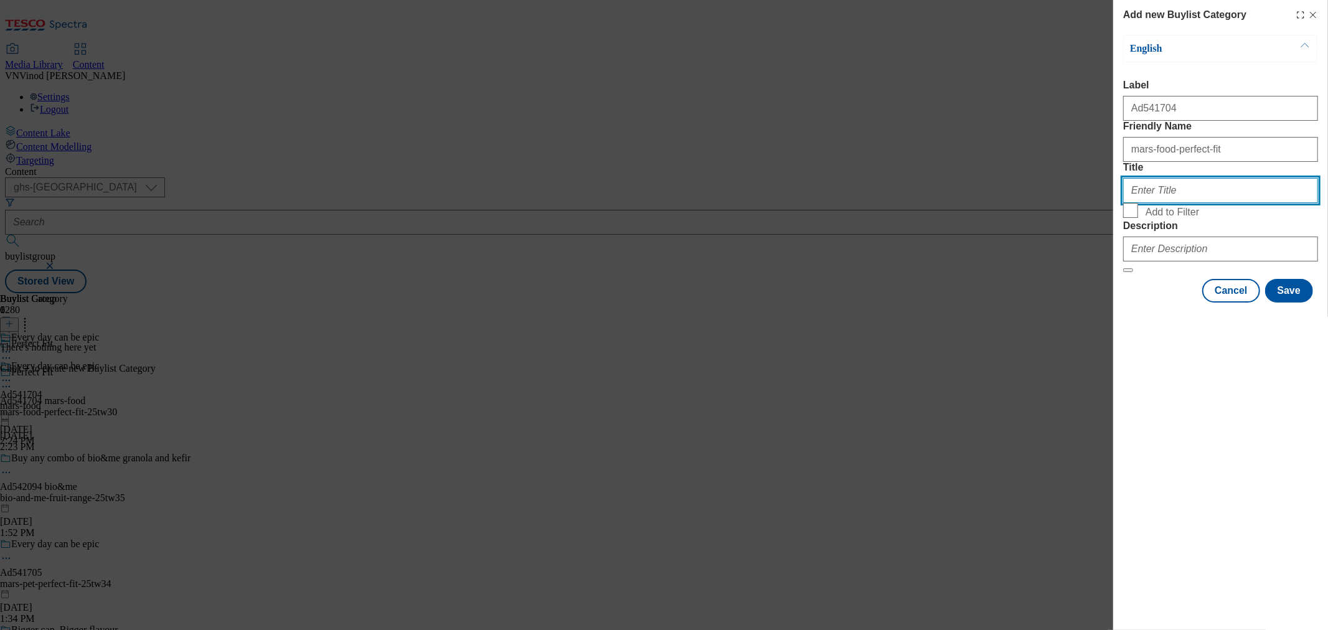
click at [1185, 203] on input "Title" at bounding box center [1221, 190] width 195 height 25
paste input "Mars Food"
type input "Mars Food"
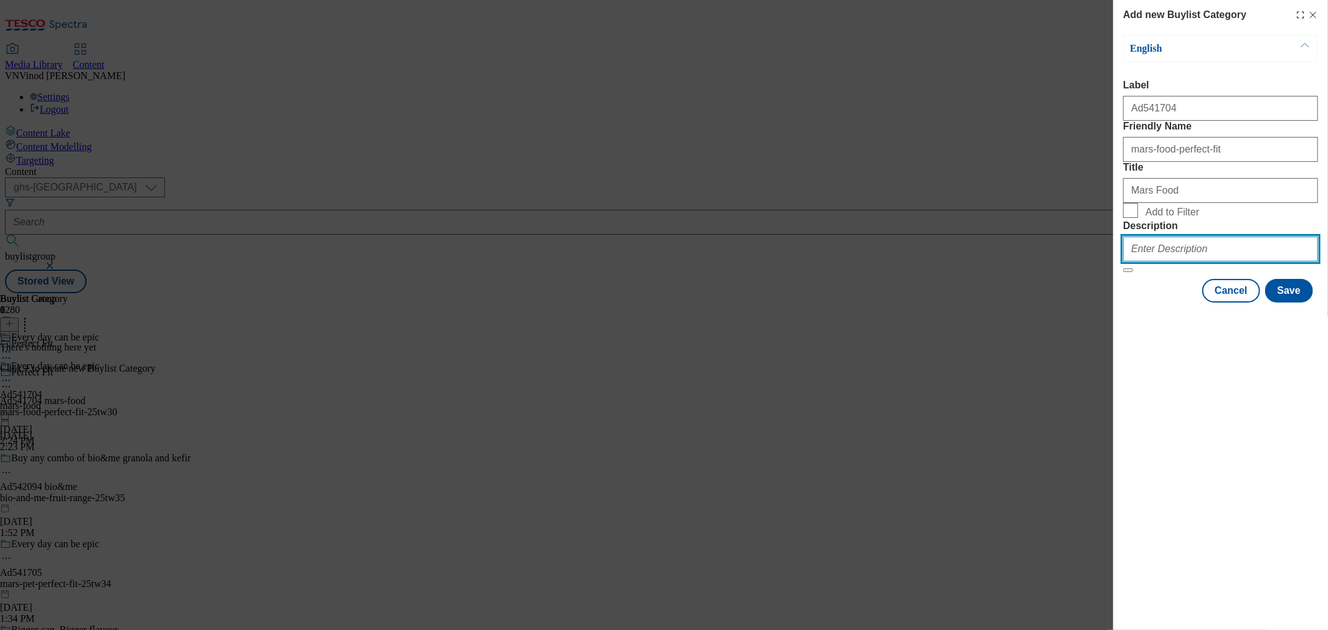
click at [1180, 262] on input "Description" at bounding box center [1221, 249] width 195 height 25
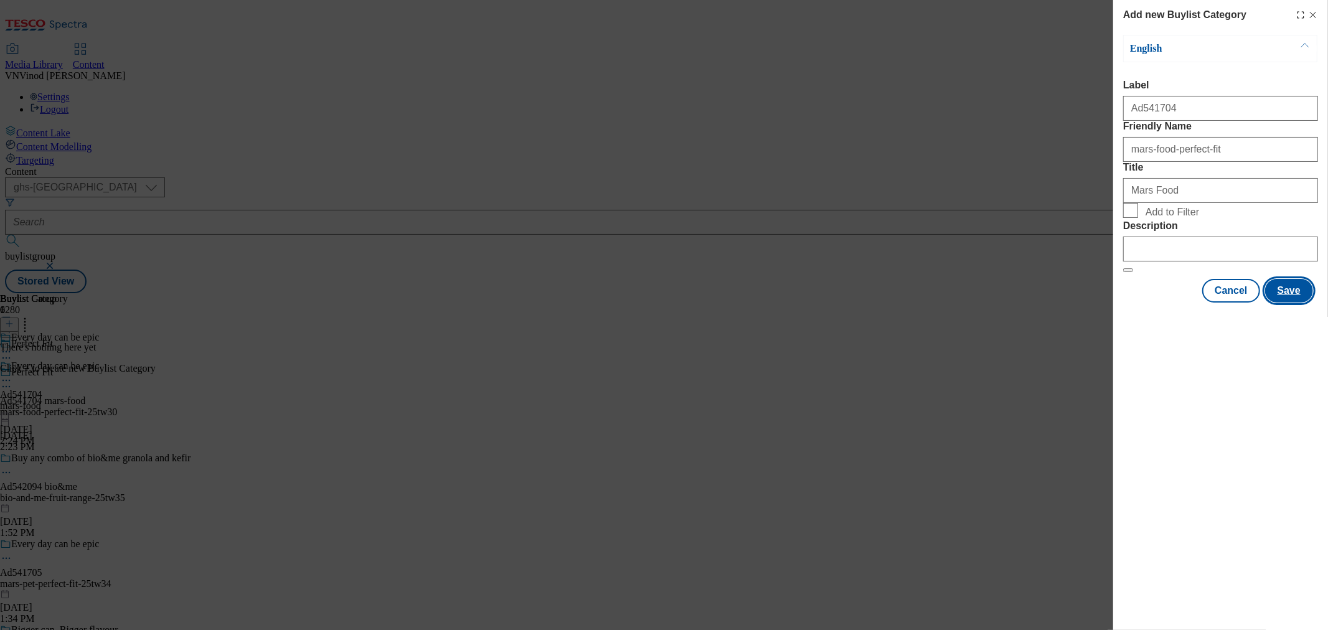
click at [1292, 303] on button "Save" at bounding box center [1290, 291] width 48 height 24
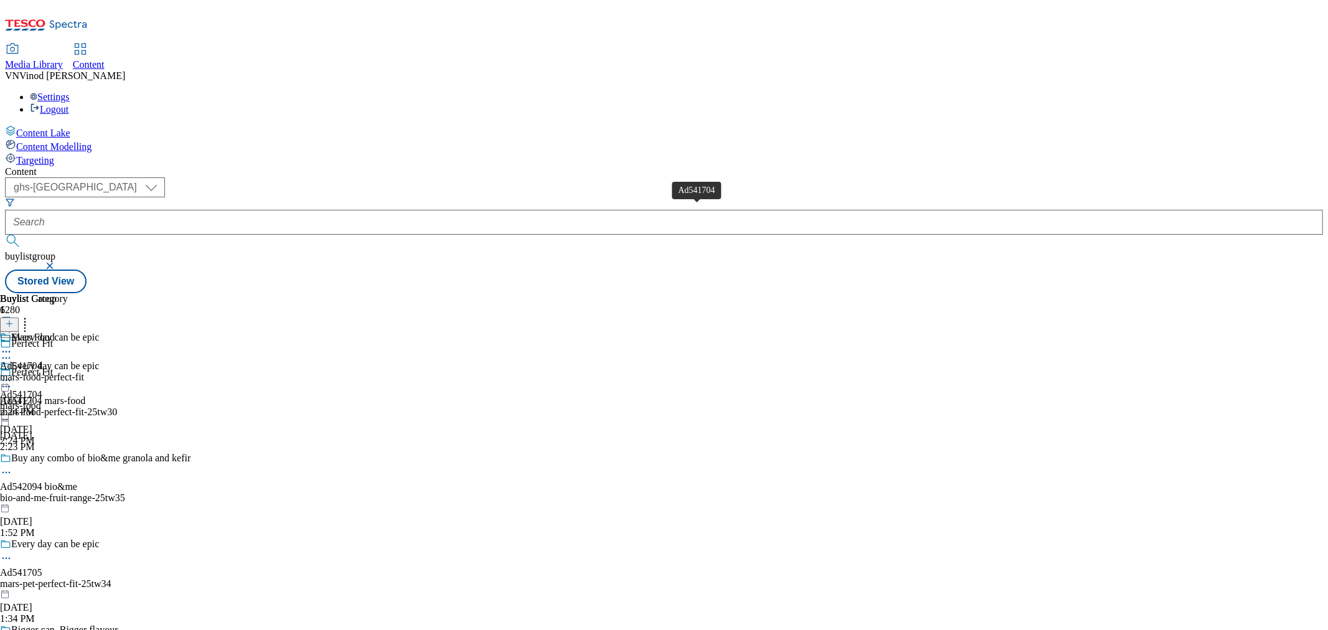
click at [42, 361] on div "Ad541704" at bounding box center [21, 366] width 42 height 11
click at [14, 320] on icon at bounding box center [9, 324] width 9 height 9
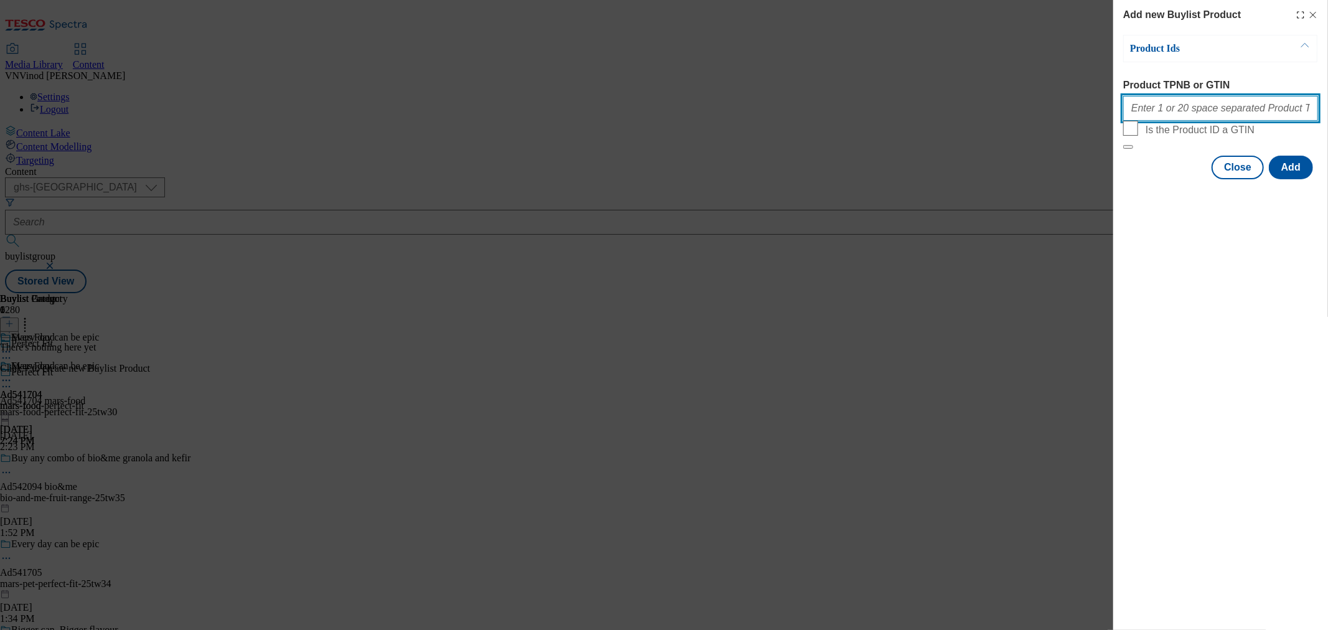
click at [1188, 109] on input "Product TPNB or GTIN" at bounding box center [1221, 108] width 195 height 25
paste input "92340540"
type input "92340540"
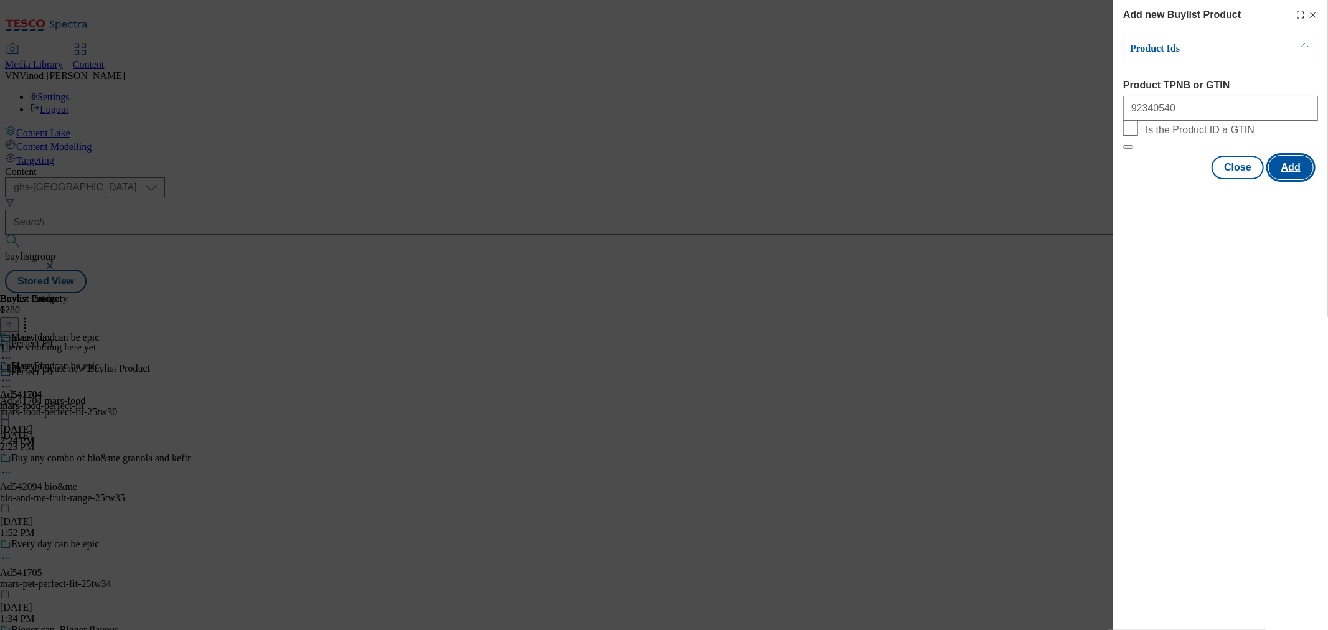
click at [1294, 179] on button "Add" at bounding box center [1291, 168] width 44 height 24
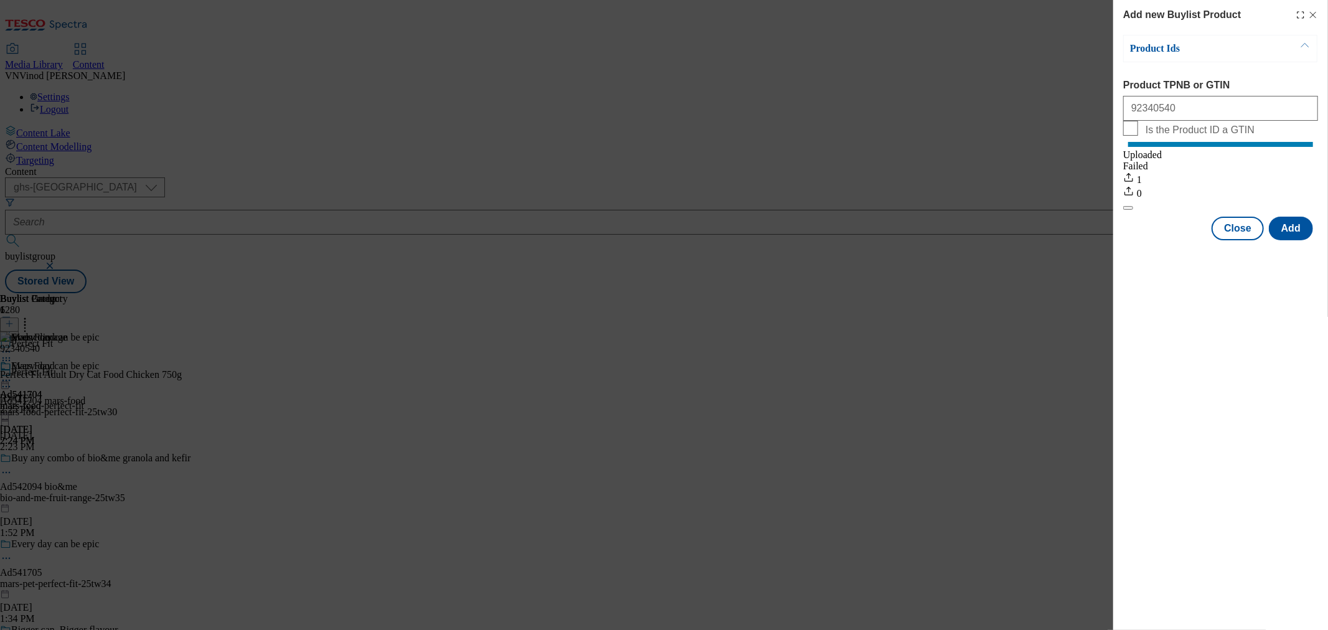
click at [1312, 11] on icon "Modal" at bounding box center [1314, 15] width 10 height 10
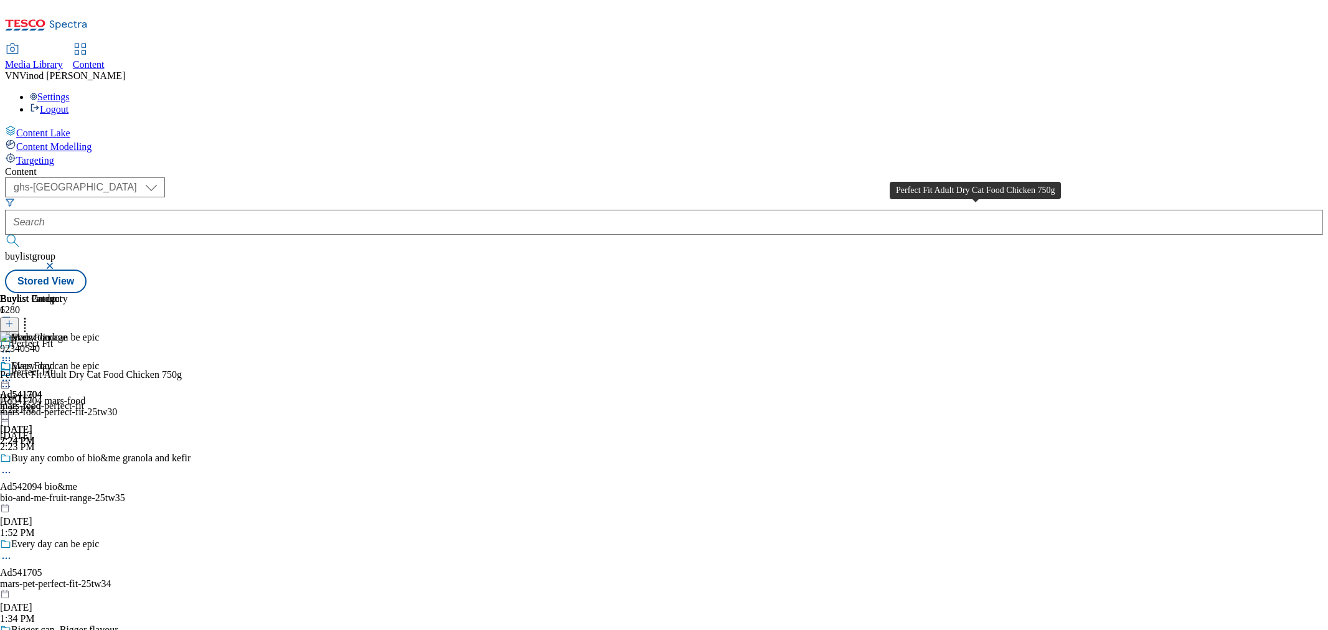
click at [182, 369] on div "Perfect Fit Adult Dry Cat Food Chicken 750g" at bounding box center [91, 374] width 182 height 11
copy div "Perfect Fit Adult Dry Cat Food Chicken 750g"
click at [12, 381] on icon at bounding box center [6, 387] width 12 height 12
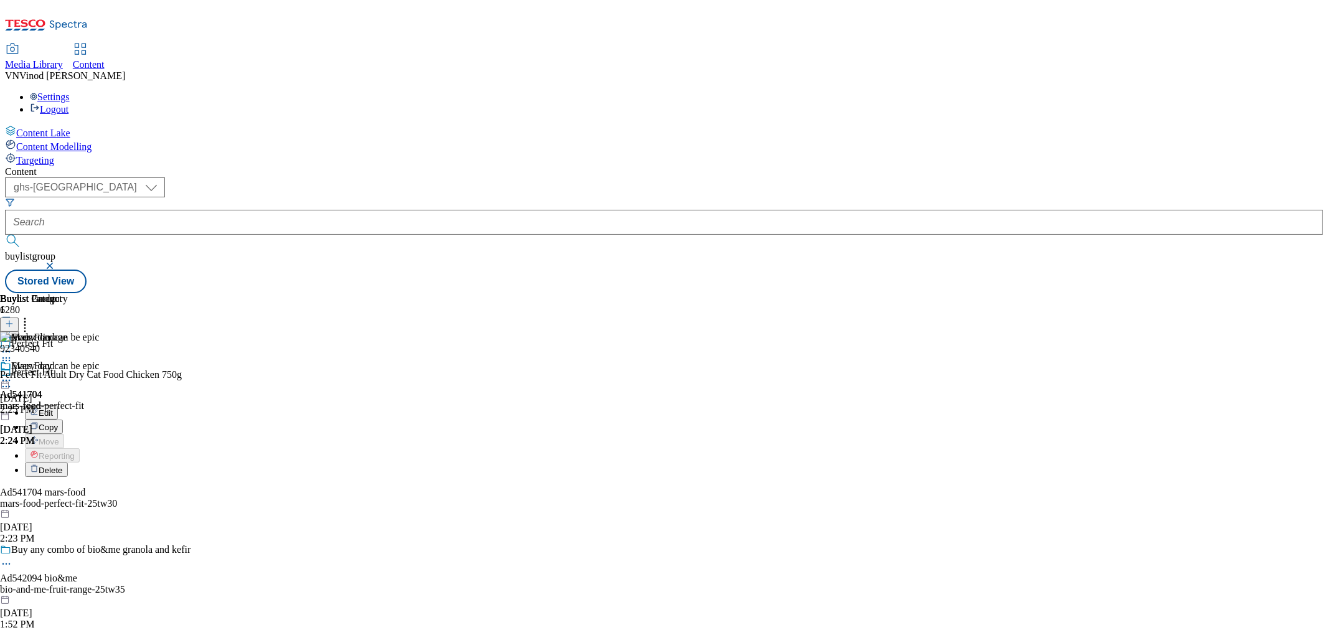
click at [58, 405] on button "Edit" at bounding box center [41, 412] width 33 height 14
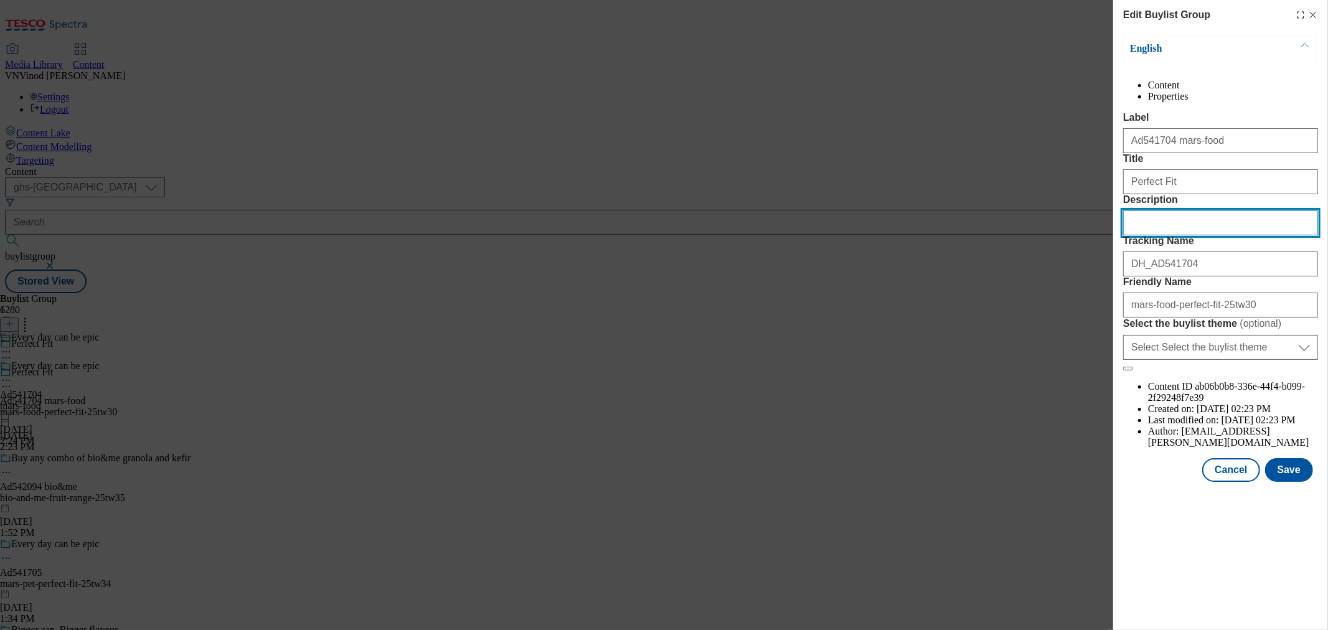
click at [1182, 235] on input "Description" at bounding box center [1221, 223] width 195 height 25
paste input "Perfect Fit Adult Dry Cat Food Chicken 750g"
type input "Perfect Fit Adult Dry Cat Food Chicken 750g"
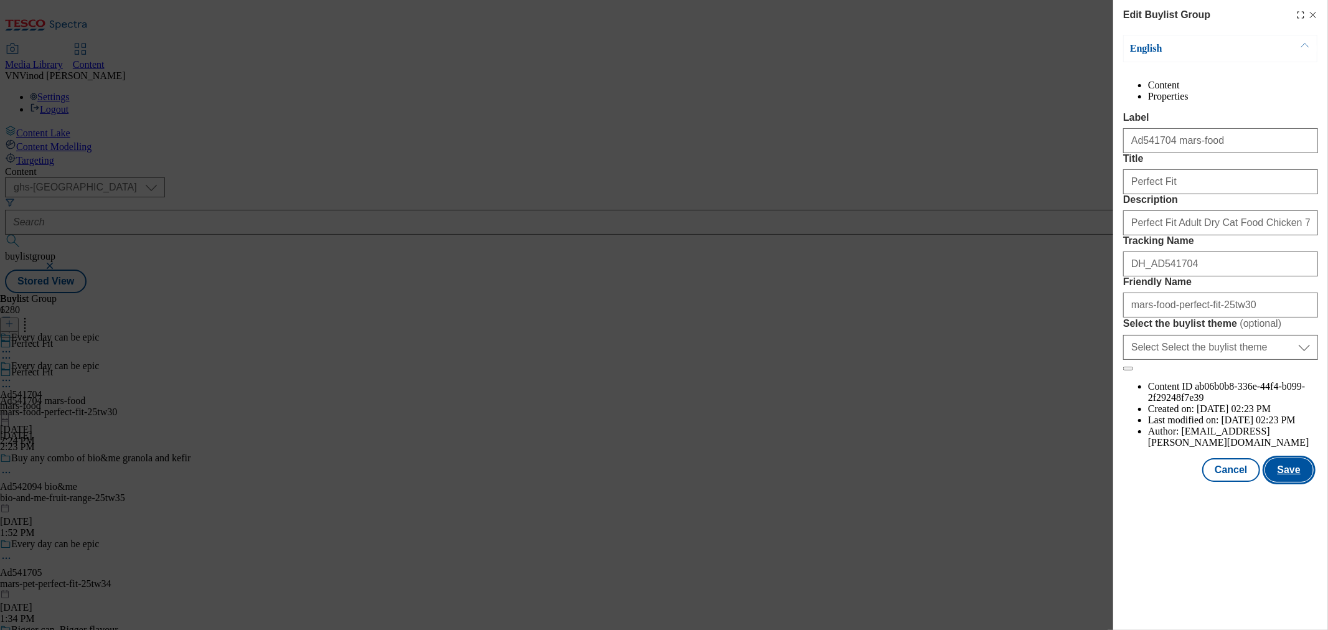
click at [1293, 482] on button "Save" at bounding box center [1290, 470] width 48 height 24
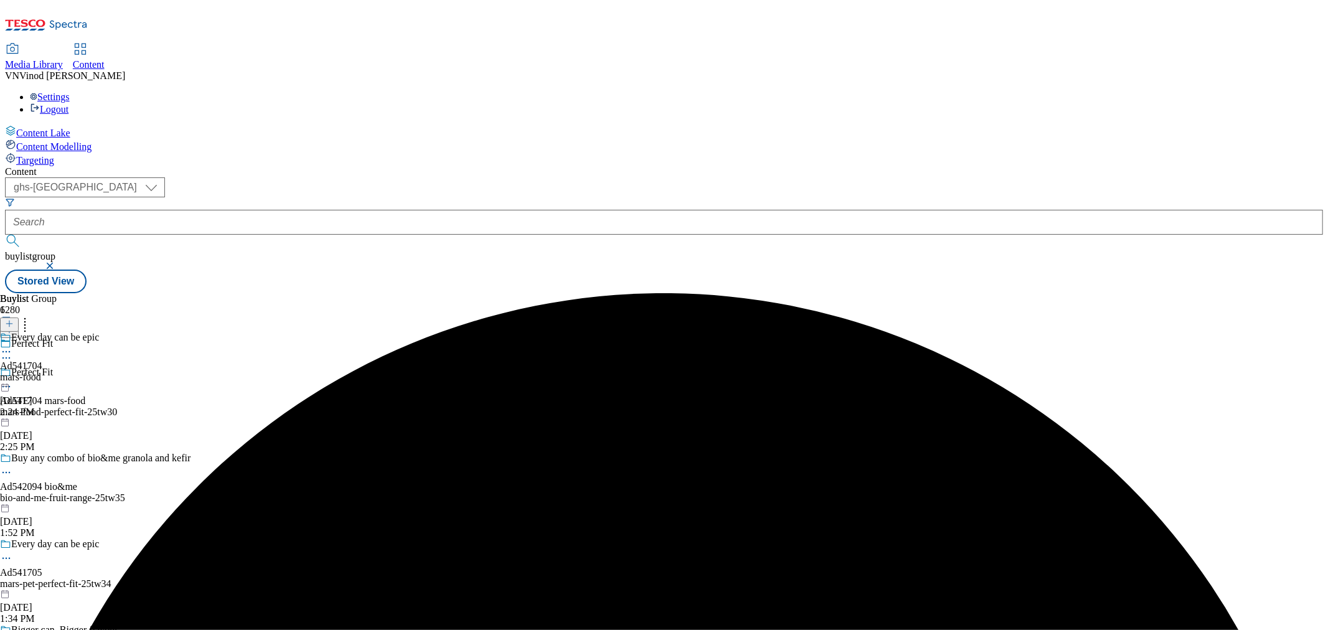
click at [7, 351] on circle at bounding box center [7, 352] width 2 height 2
click at [58, 371] on button "Edit" at bounding box center [41, 378] width 33 height 14
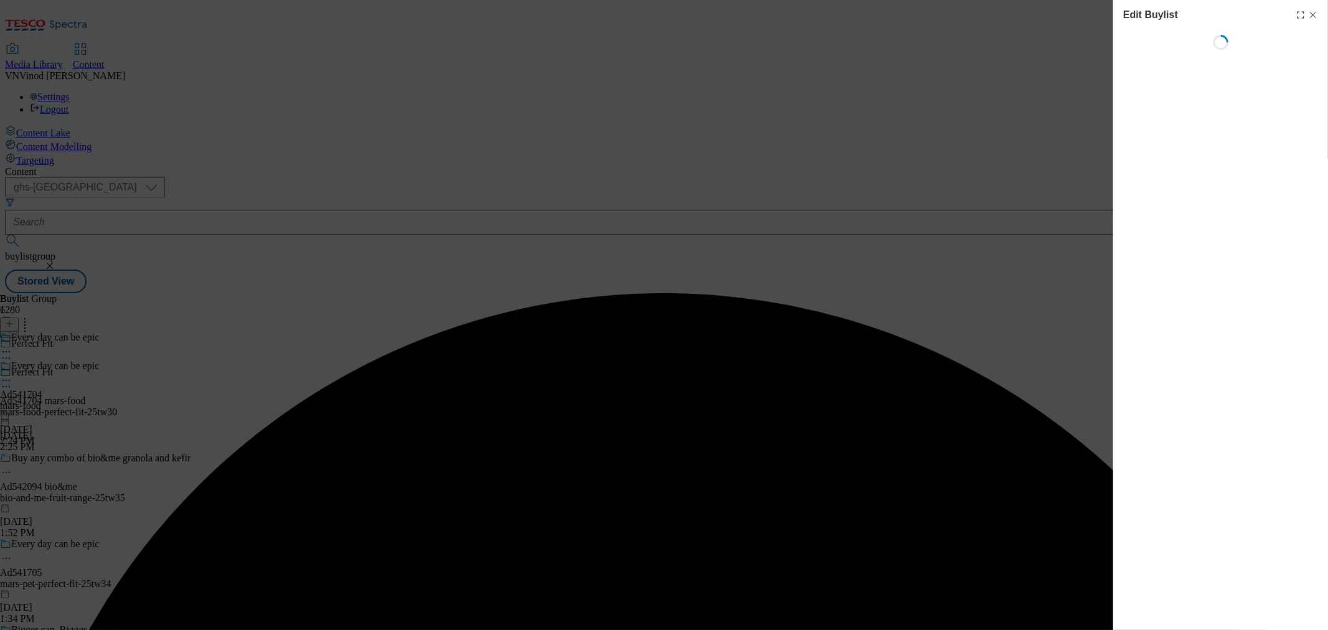
select select "tactical"
select select "supplier funded short term 1-3 weeks"
select select "dunnhumby"
select select "Banner"
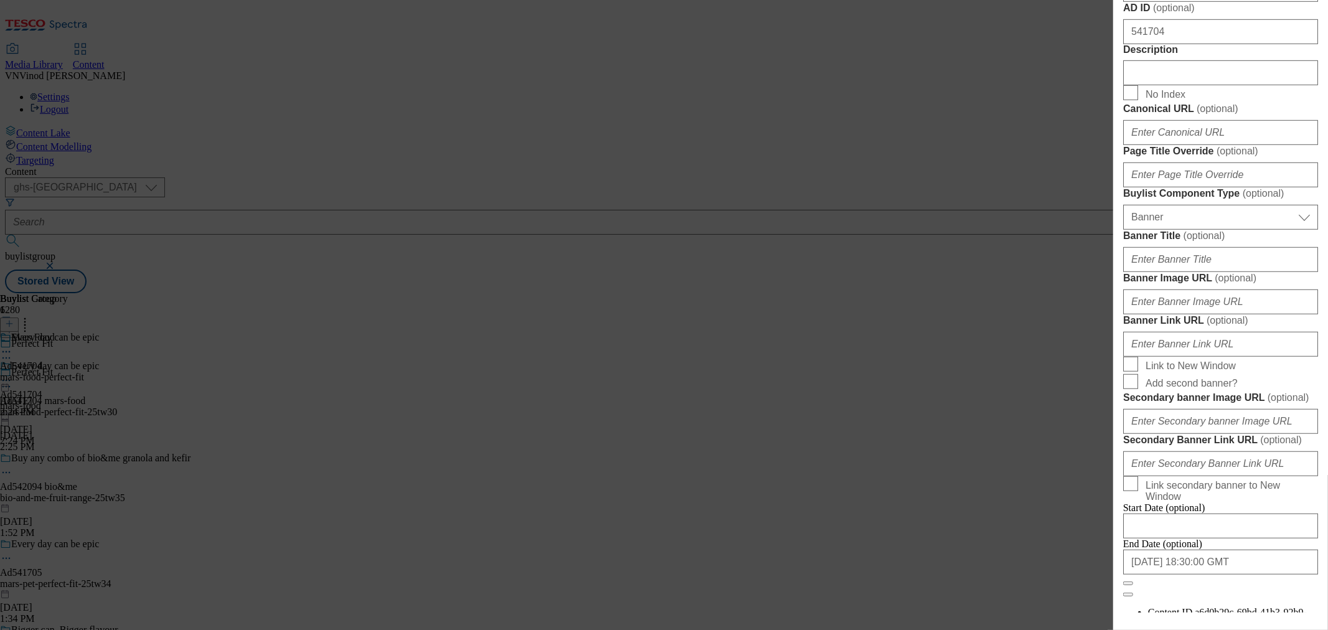
scroll to position [623, 0]
click at [1178, 83] on input "Description" at bounding box center [1221, 71] width 195 height 25
paste input "Perfect Fit Adult Dry Cat Food Chicken 750g"
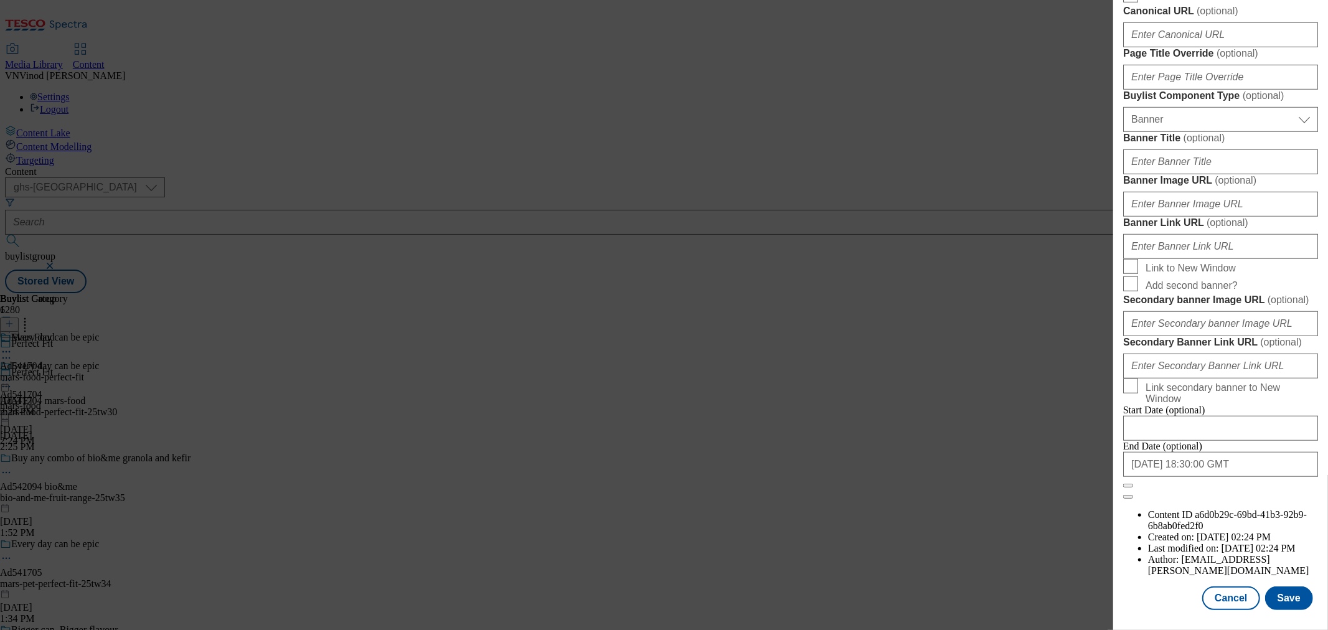
scroll to position [1190, 0]
type input "Perfect Fit Adult Dry Cat Food Chicken 750g"
click at [1275, 587] on button "Save" at bounding box center [1290, 599] width 48 height 24
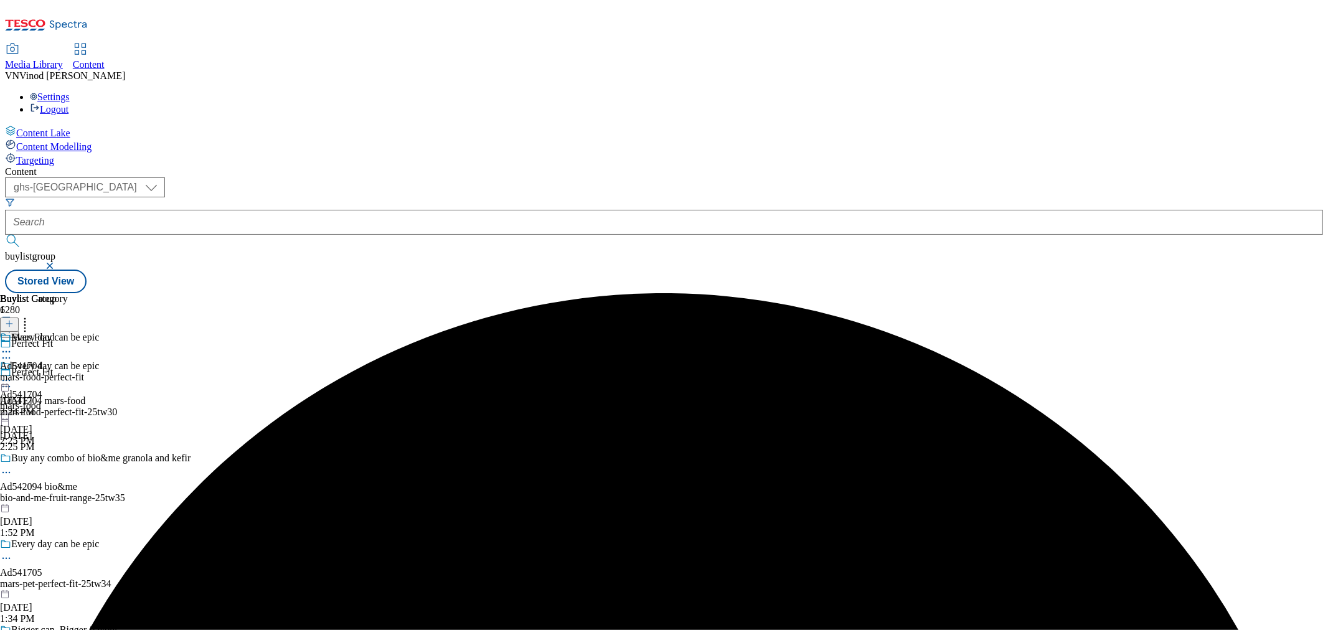
click at [12, 346] on icon at bounding box center [6, 352] width 12 height 12
click at [58, 371] on button "Edit" at bounding box center [41, 378] width 33 height 14
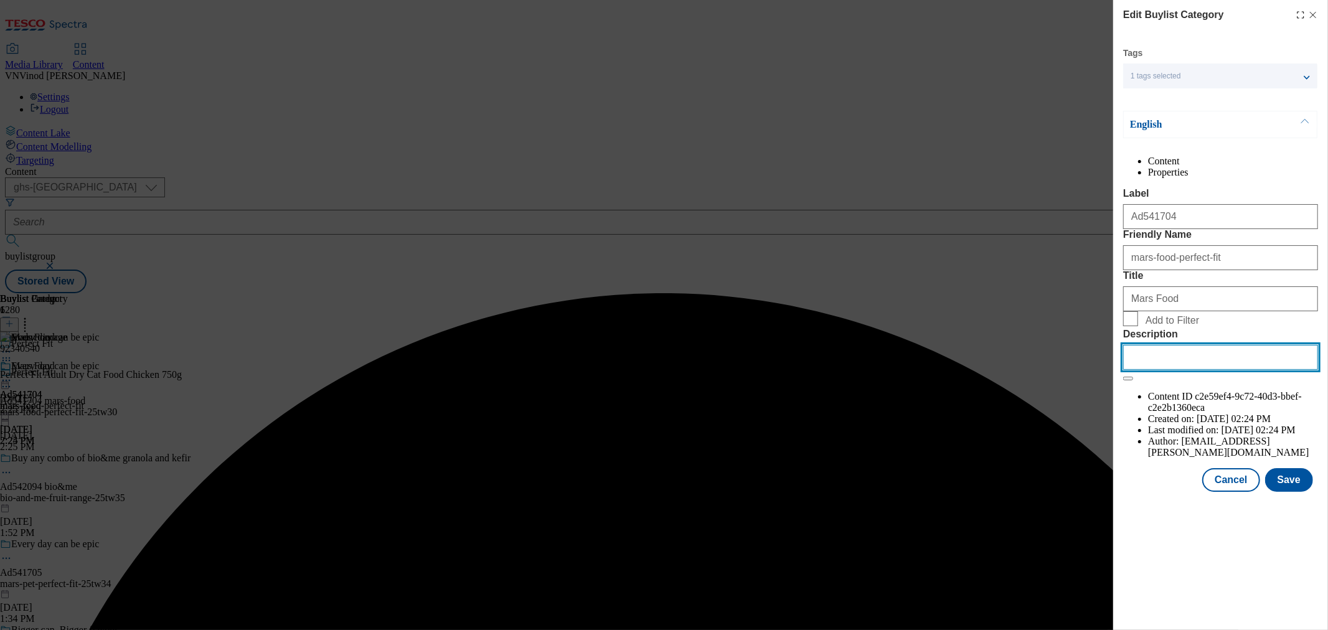
click at [1172, 370] on input "Description" at bounding box center [1221, 357] width 195 height 25
paste input "Perfect Fit Adult Dry Cat Food Chicken 750g"
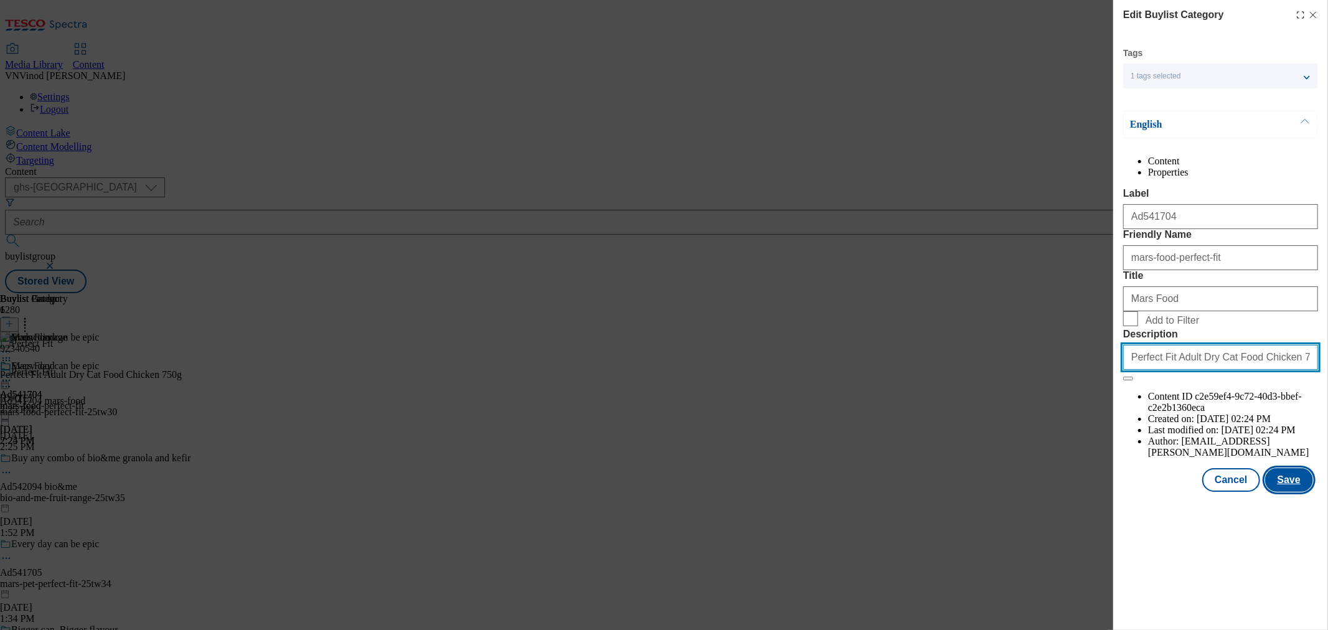
type input "Perfect Fit Adult Dry Cat Food Chicken 750g"
click at [1289, 492] on button "Save" at bounding box center [1290, 480] width 48 height 24
